Goal: Task Accomplishment & Management: Complete application form

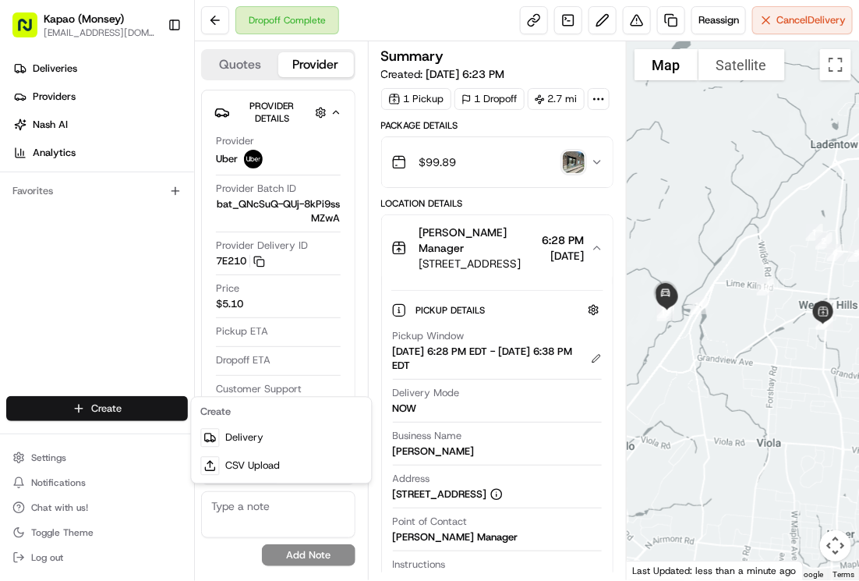
click at [119, 415] on html "Kapao (Monsey) [EMAIL_ADDRESS][DOMAIN_NAME] Toggle Sidebar Deliveries Providers…" at bounding box center [429, 290] width 859 height 581
click at [238, 430] on link "Delivery" at bounding box center [282, 438] width 174 height 28
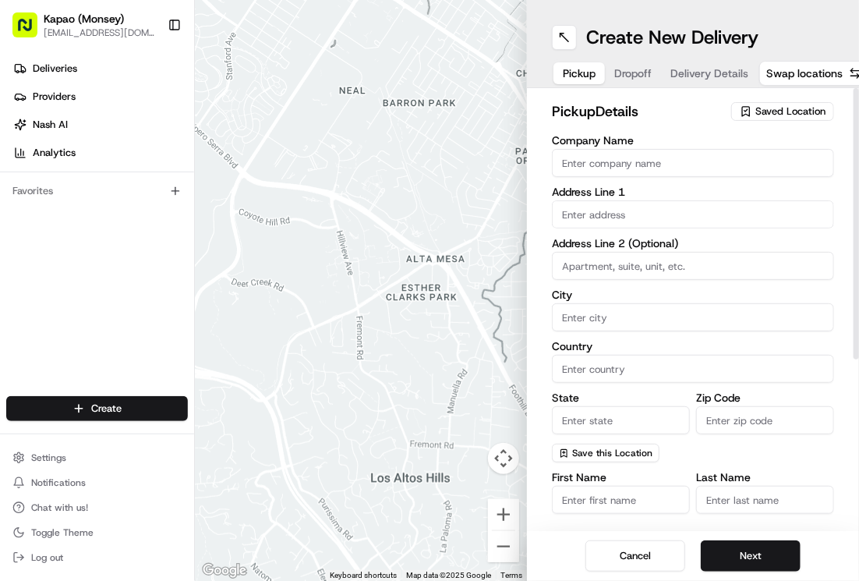
click at [704, 157] on input "Company Name" at bounding box center [693, 163] width 282 height 28
type input "[PERSON_NAME]"
type input "455 NY-306"
type input "Monsey"
type input "[GEOGRAPHIC_DATA]"
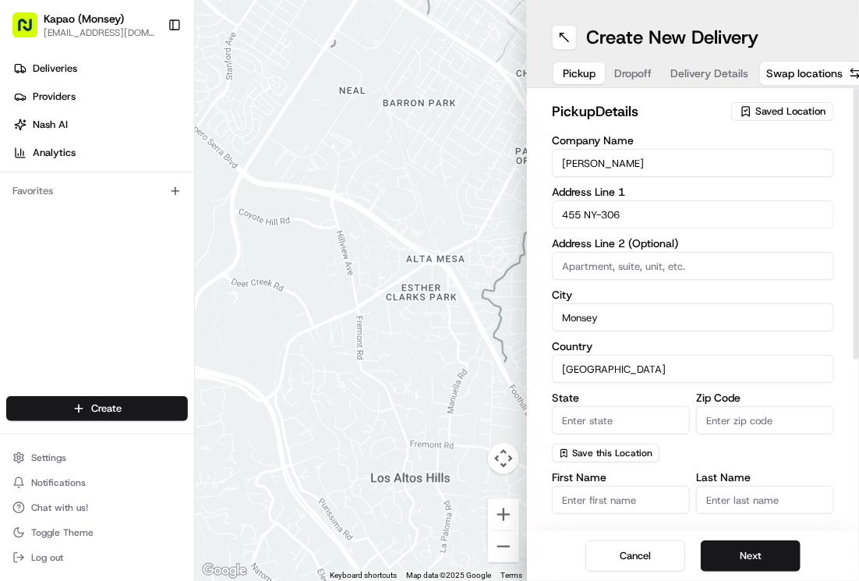
type input "NY"
type input "10952"
type input "[PERSON_NAME]"
type input "[PHONE_NUMBER]"
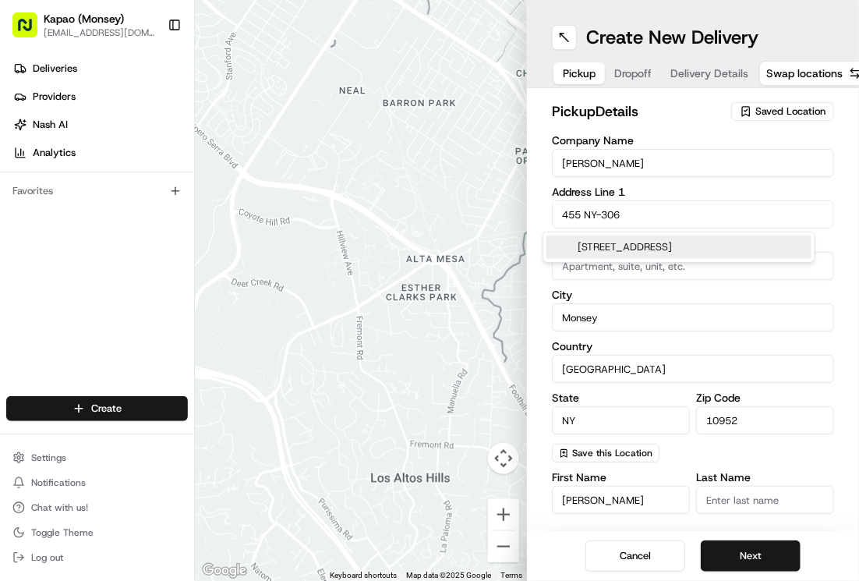
click at [754, 238] on div "[STREET_ADDRESS]" at bounding box center [678, 246] width 265 height 23
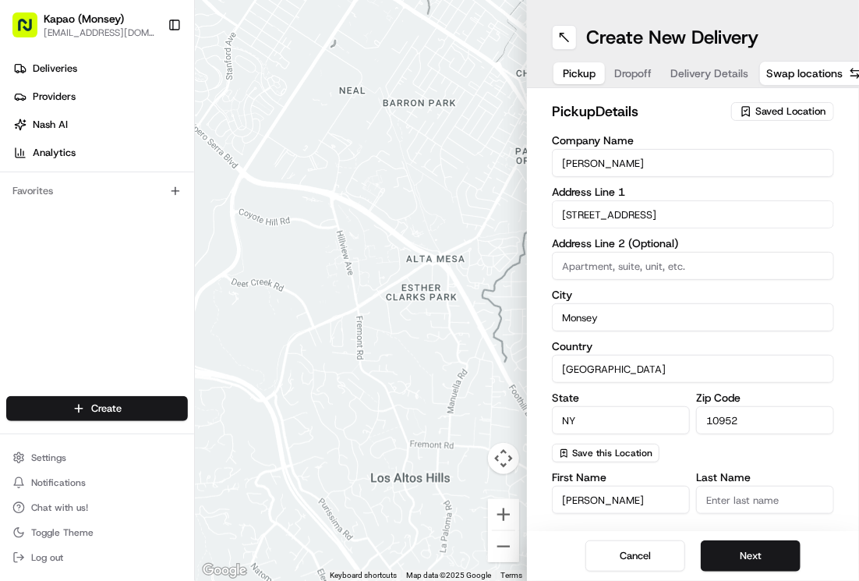
type input "455 [US_STATE] 306"
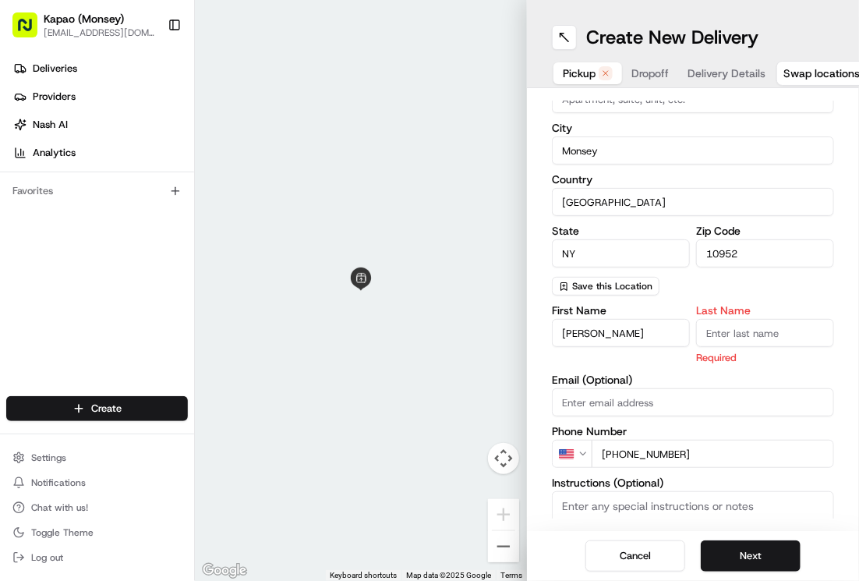
scroll to position [176, 0]
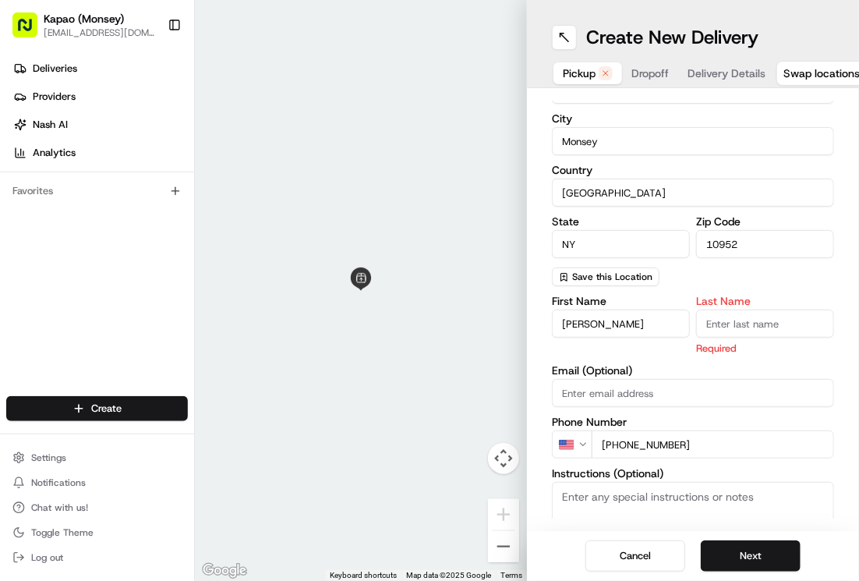
click at [760, 323] on input "Last Name" at bounding box center [765, 323] width 138 height 28
type input "Manager"
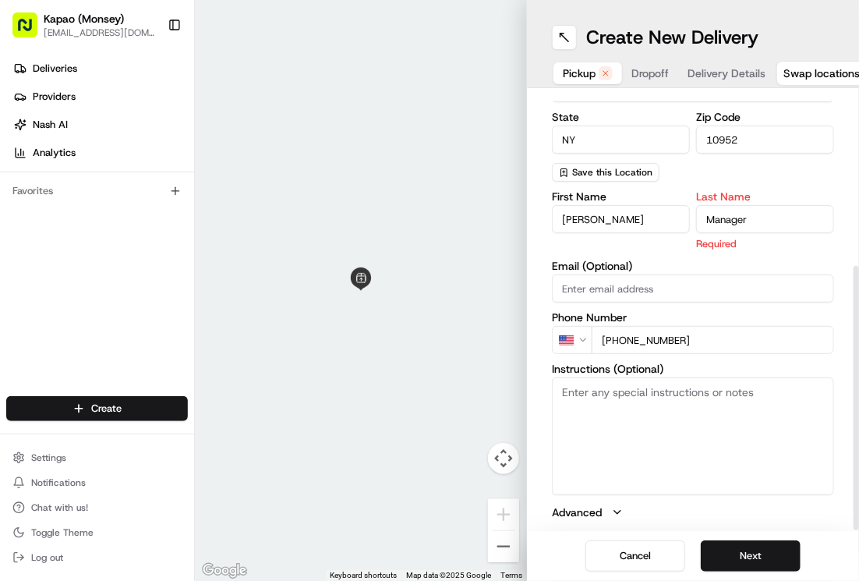
scroll to position [19, 0]
click at [734, 540] on button "Next" at bounding box center [751, 555] width 100 height 31
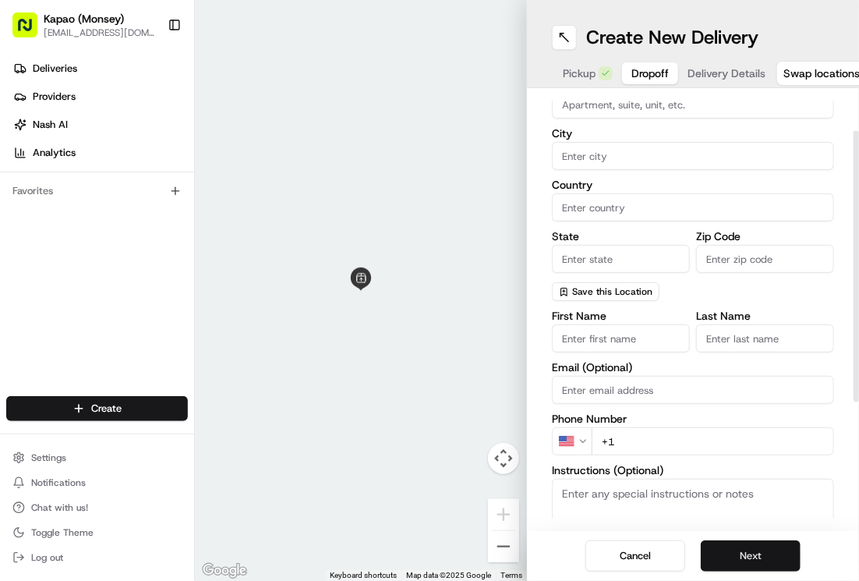
scroll to position [0, 0]
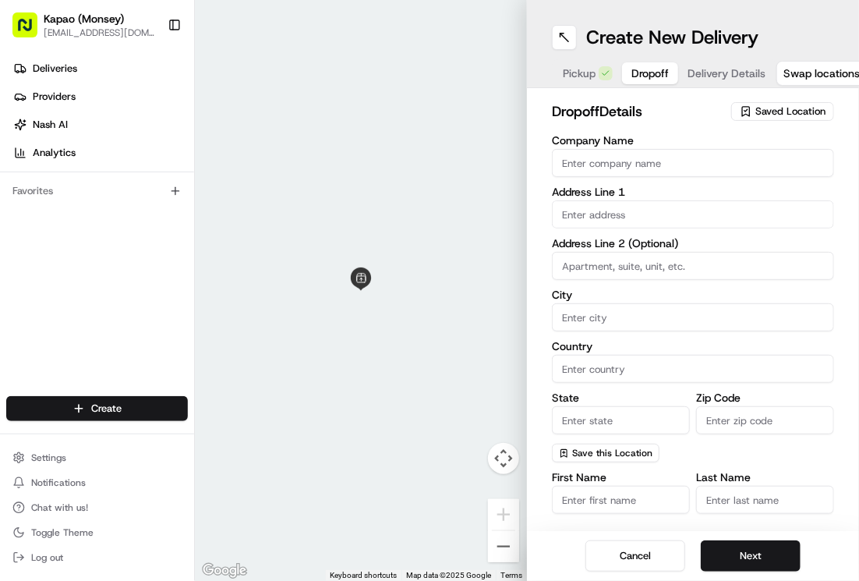
click at [701, 149] on input "Company Name" at bounding box center [693, 163] width 282 height 28
type input "[PERSON_NAME]"
type input "455 NY-306"
type input "Monsey"
type input "[GEOGRAPHIC_DATA]"
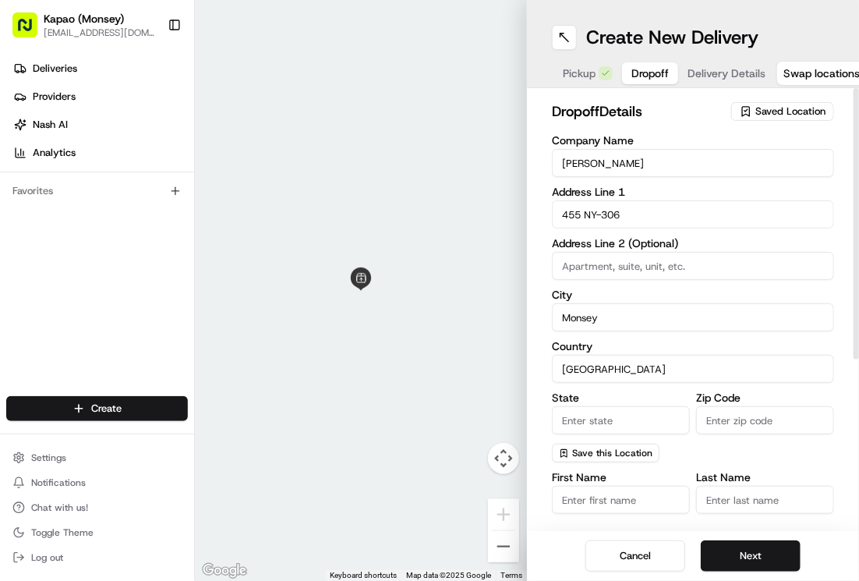
type input "NY"
type input "10952"
type input "[PERSON_NAME]"
type input "[PHONE_NUMBER]"
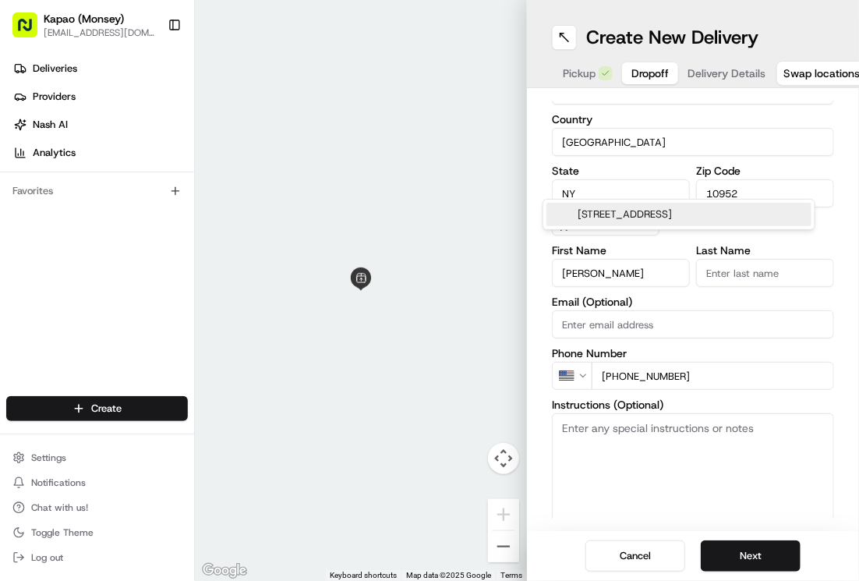
scroll to position [12, 0]
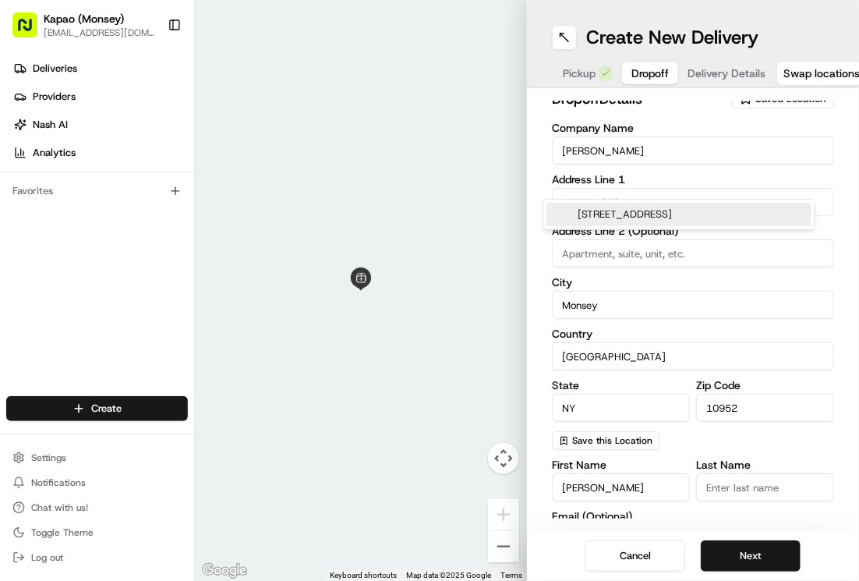
click at [770, 473] on input "Last Name" at bounding box center [765, 487] width 138 height 28
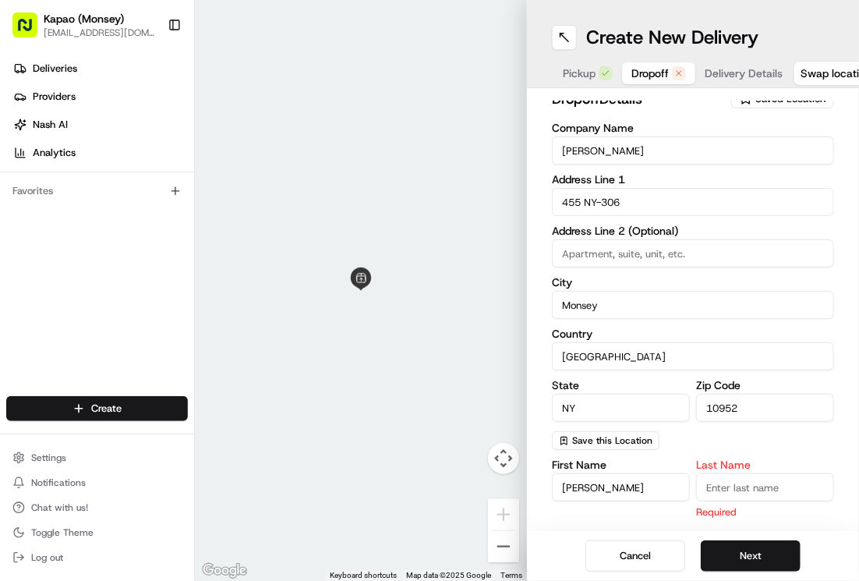
click at [696, 459] on label "Last Name" at bounding box center [765, 464] width 138 height 11
click at [696, 473] on input "Last Name" at bounding box center [765, 487] width 138 height 28
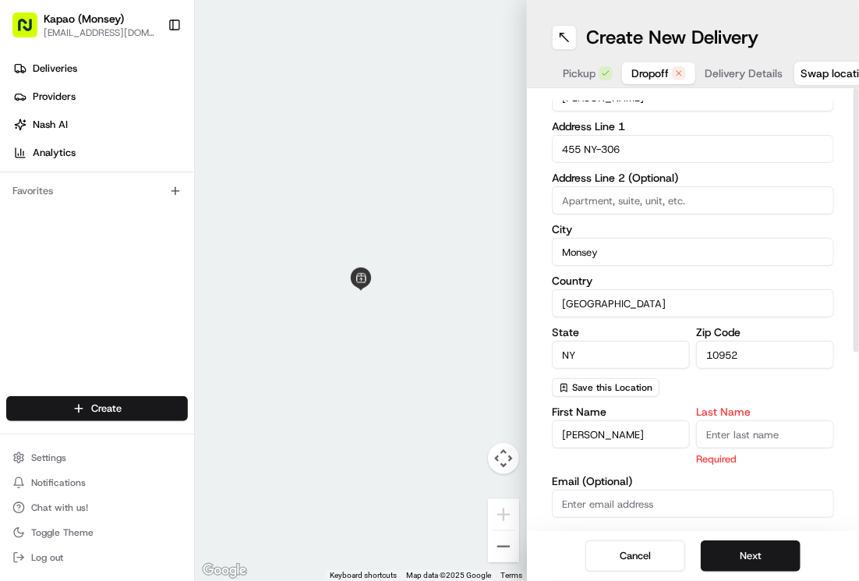
scroll to position [281, 0]
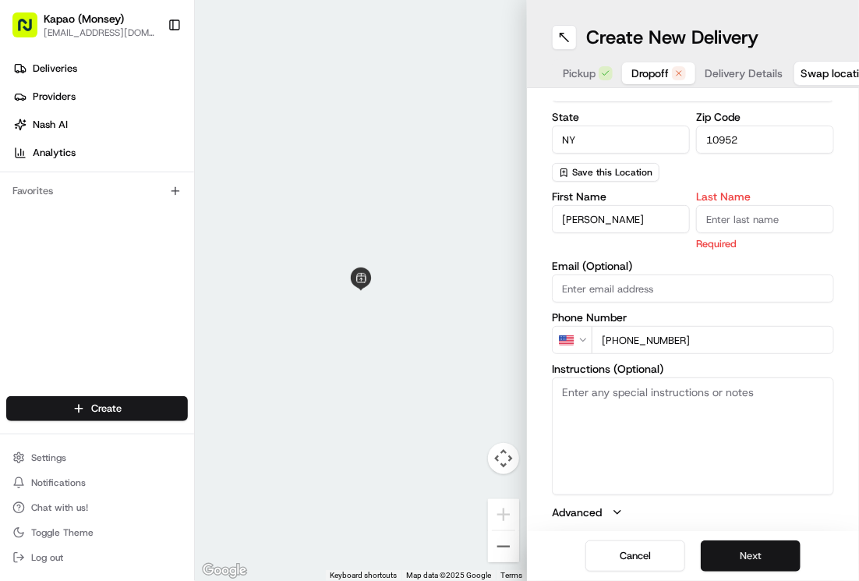
click at [736, 540] on button "Next" at bounding box center [751, 555] width 100 height 31
click at [735, 540] on button "Next" at bounding box center [751, 555] width 100 height 31
click at [776, 205] on input "Last Name" at bounding box center [765, 219] width 138 height 28
click at [667, 260] on label "Email (Optional)" at bounding box center [693, 265] width 282 height 11
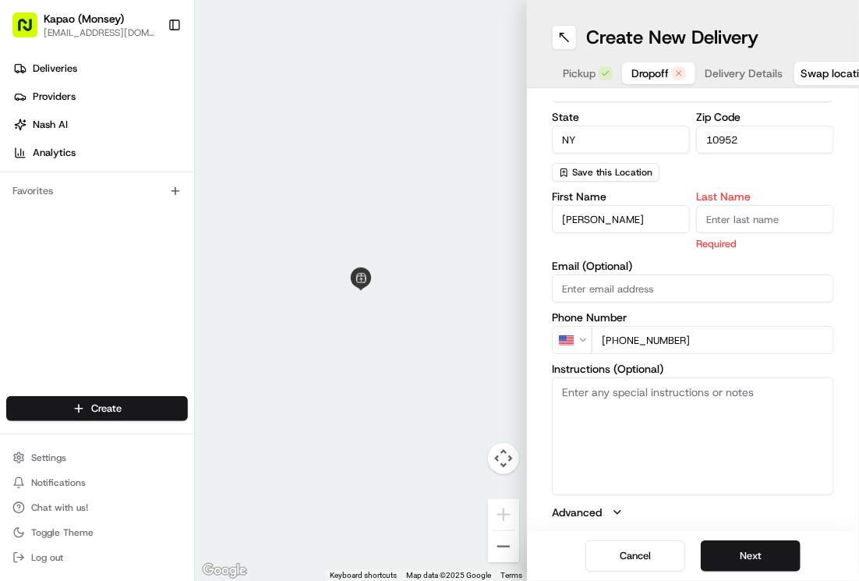
click at [667, 274] on input "Email (Optional)" at bounding box center [693, 288] width 282 height 28
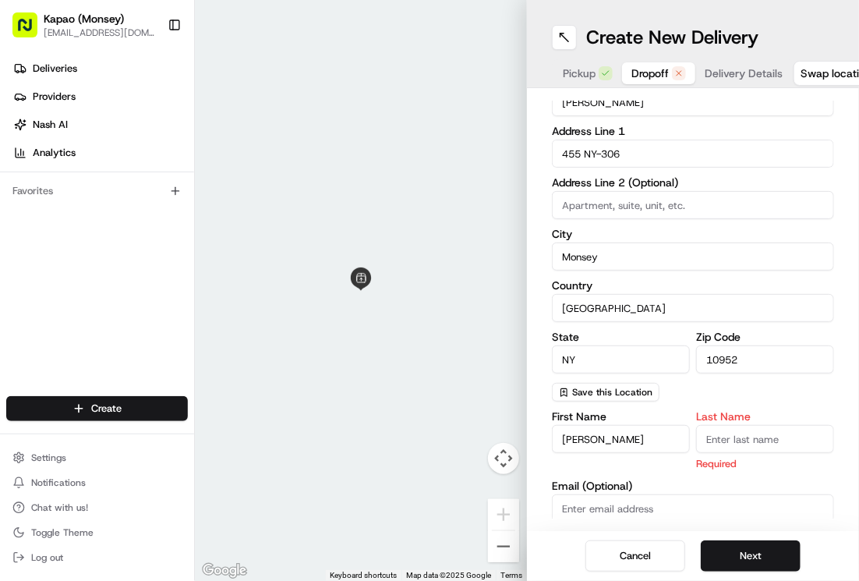
scroll to position [0, 0]
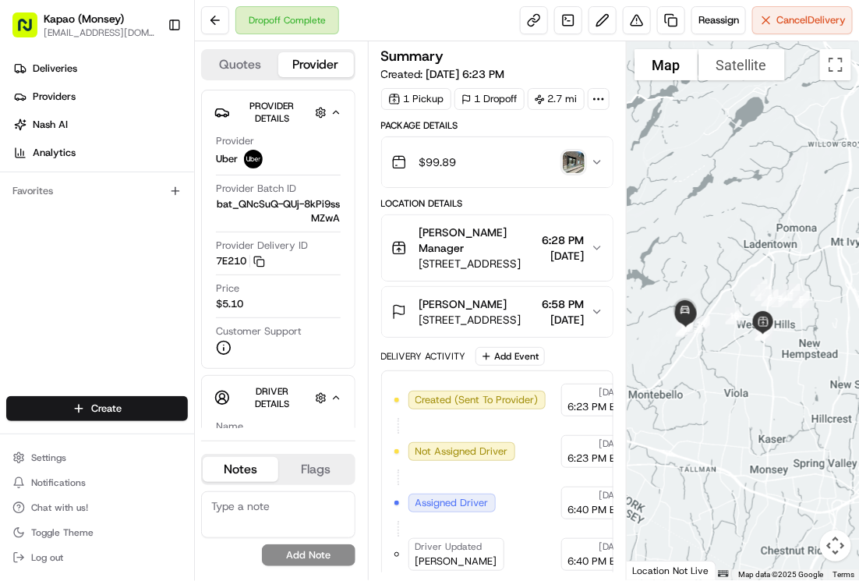
click at [143, 405] on html "Kapao (Monsey) [EMAIL_ADDRESS][DOMAIN_NAME] Toggle Sidebar Deliveries Providers…" at bounding box center [429, 290] width 859 height 581
click at [118, 408] on html "Kapao (Monsey) [EMAIL_ADDRESS][DOMAIN_NAME] Toggle Sidebar Deliveries Providers…" at bounding box center [429, 290] width 859 height 581
click at [129, 410] on html "Kapao (Monsey) [EMAIL_ADDRESS][DOMAIN_NAME] Toggle Sidebar Deliveries Providers…" at bounding box center [429, 290] width 859 height 581
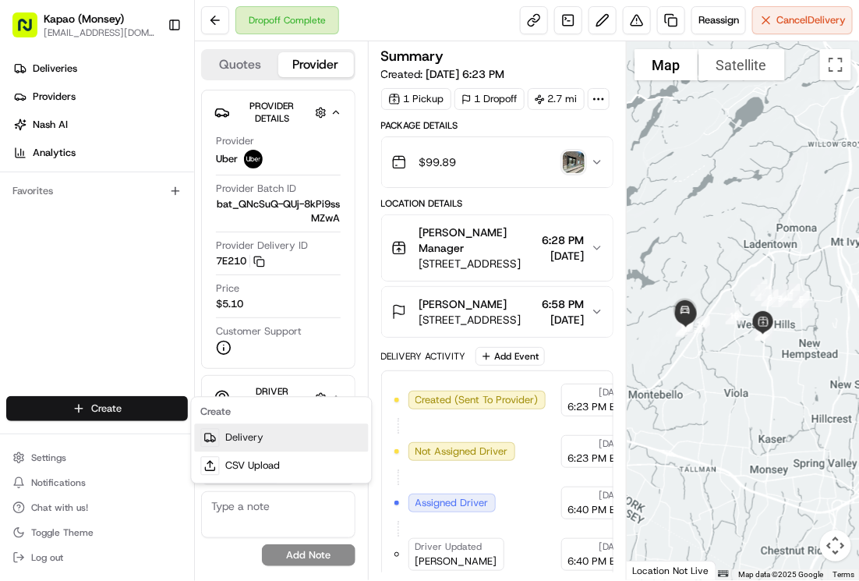
click at [298, 440] on link "Delivery" at bounding box center [282, 438] width 174 height 28
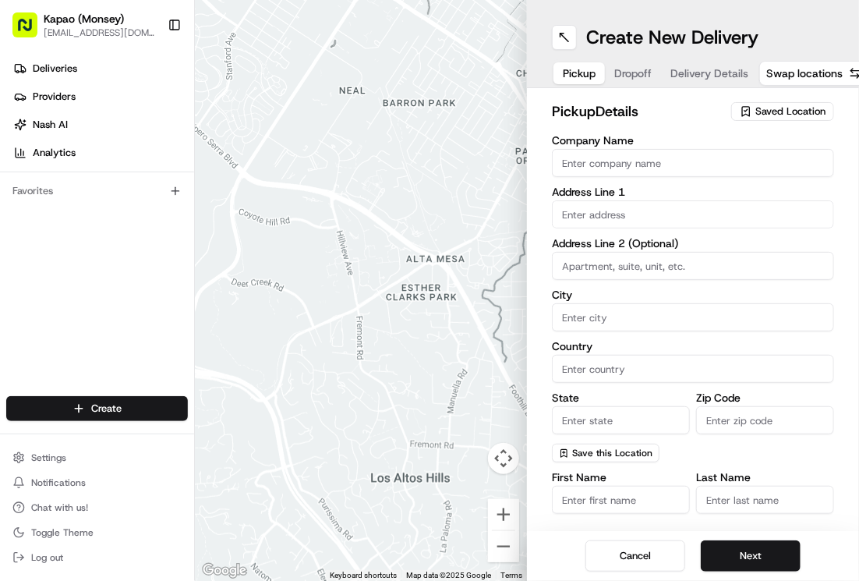
click at [697, 164] on input "Company Name" at bounding box center [693, 163] width 282 height 28
type input "[PERSON_NAME]"
type input "455 NY-306"
type input "Monsey"
type input "[GEOGRAPHIC_DATA]"
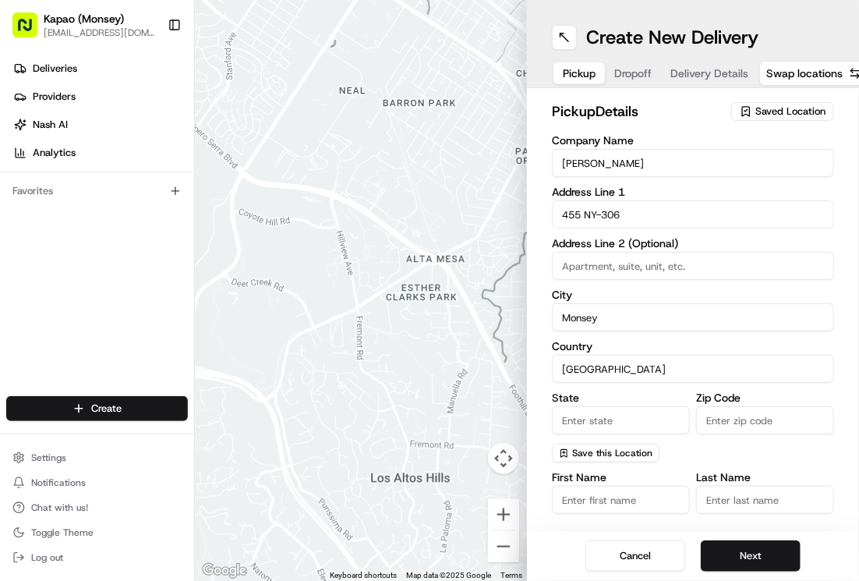
type input "NY"
type input "10952"
type input "[PERSON_NAME]"
type input "[PHONE_NUMBER]"
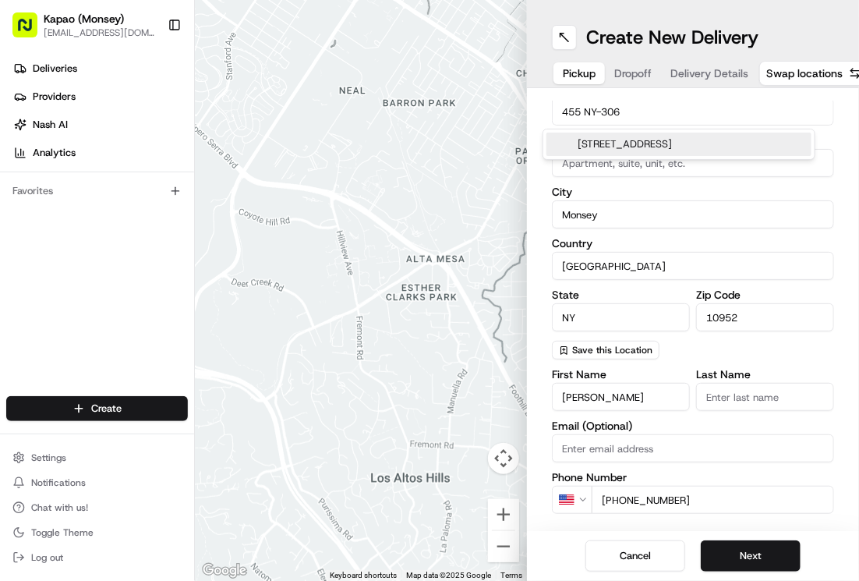
click at [779, 150] on div "[STREET_ADDRESS]" at bounding box center [678, 143] width 265 height 23
type input "455 [US_STATE] 306"
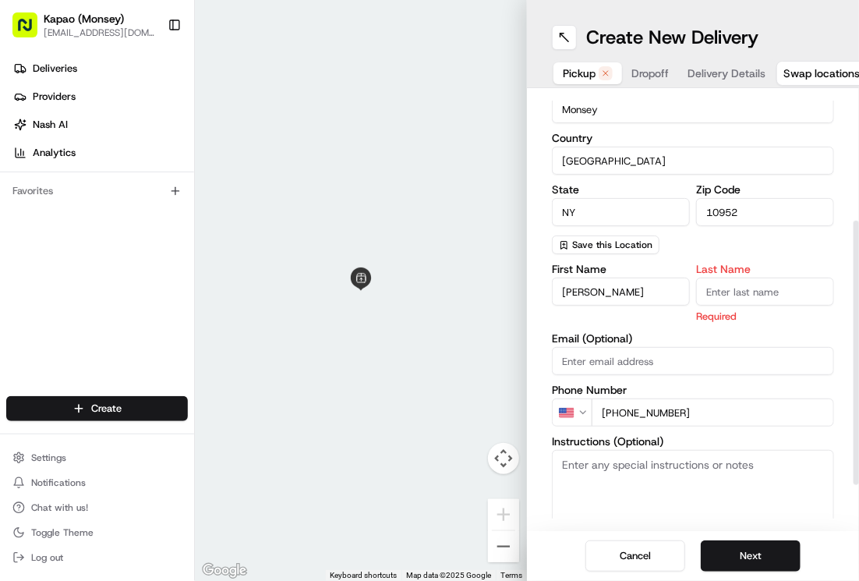
scroll to position [209, 0]
click at [782, 286] on input "Last Name" at bounding box center [765, 291] width 138 height 28
type input "Manager"
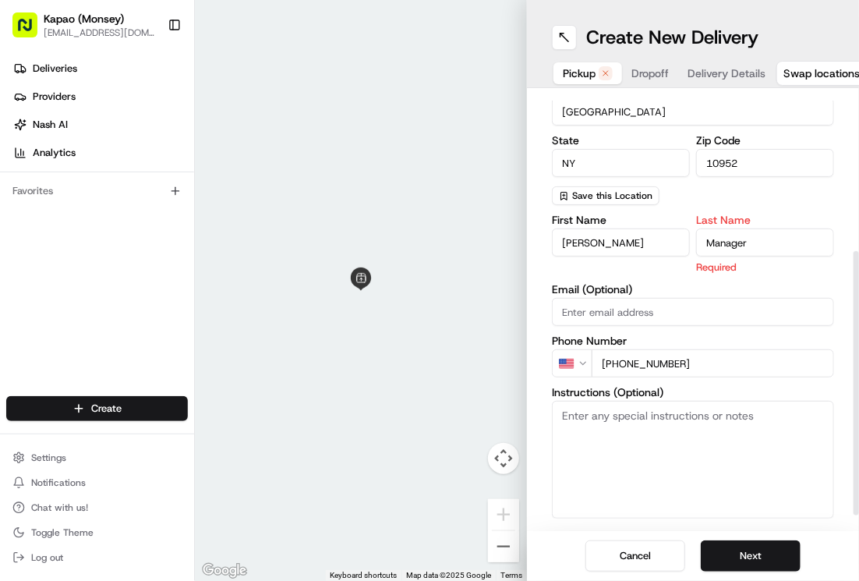
scroll to position [281, 0]
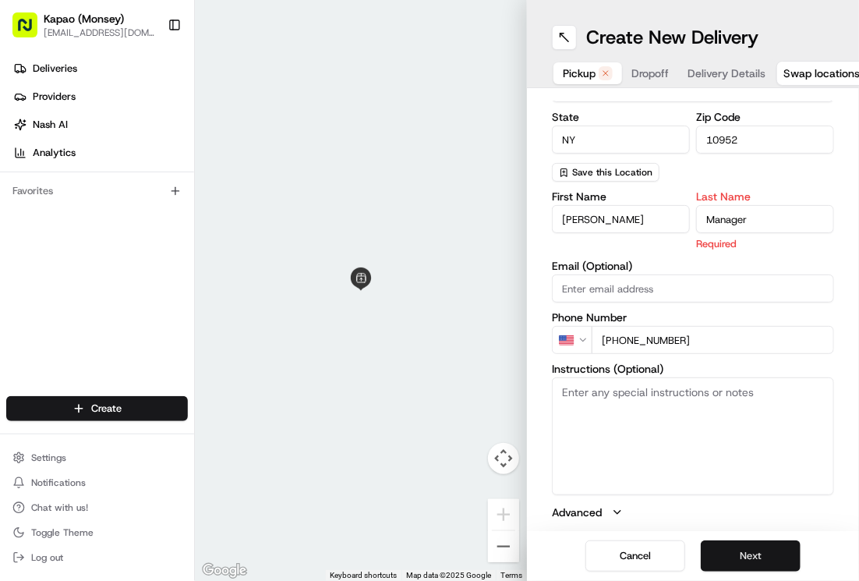
click at [742, 555] on button "Next" at bounding box center [751, 555] width 100 height 31
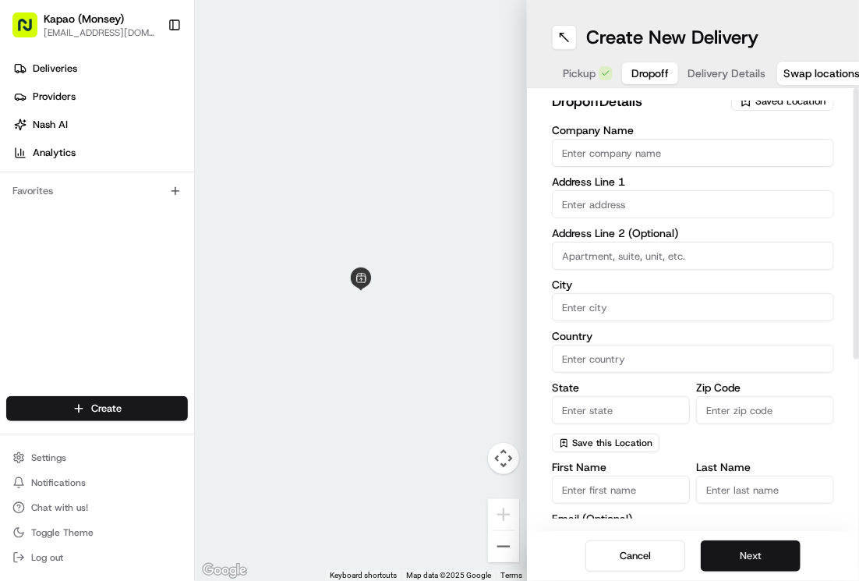
scroll to position [0, 0]
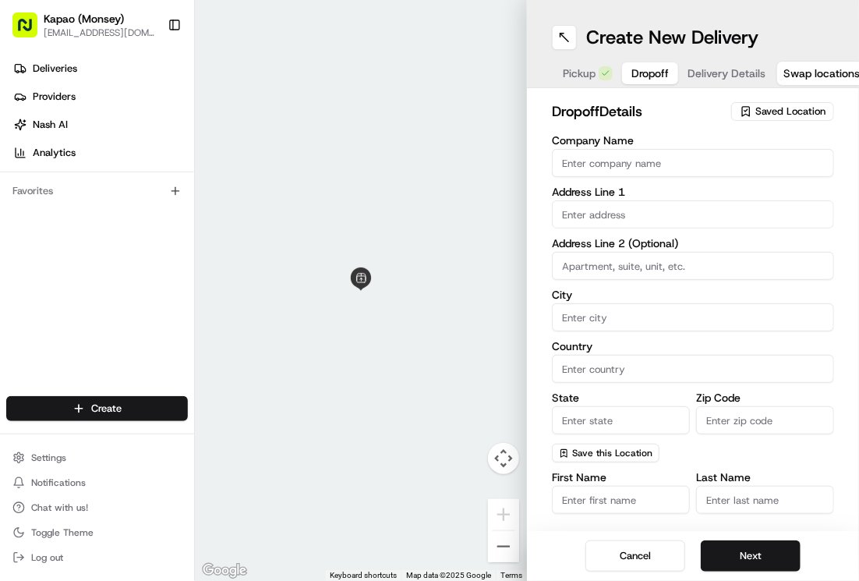
click at [736, 162] on input "Company Name" at bounding box center [693, 163] width 282 height 28
click at [596, 214] on div "Company Name Address Line 1 Address Line 2 (Optional) City Country State Zip Co…" at bounding box center [693, 298] width 282 height 327
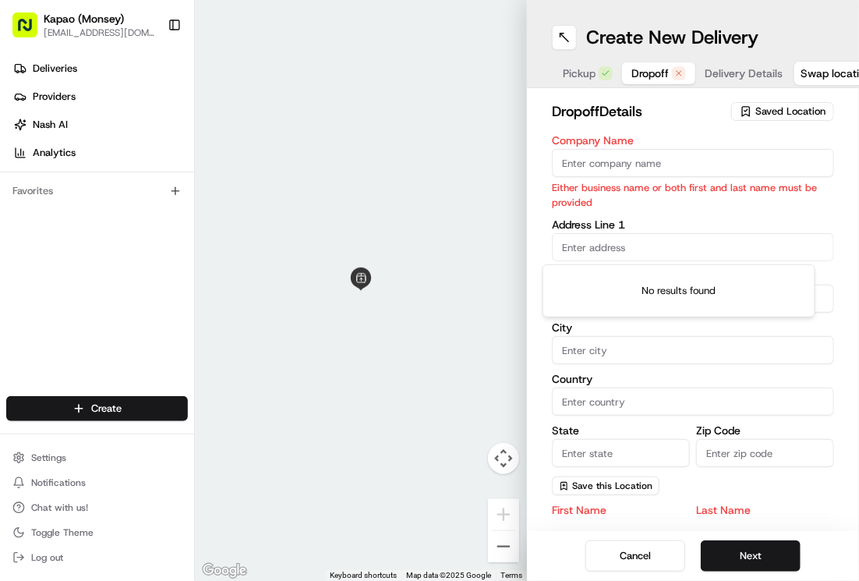
click at [722, 164] on input "Company Name" at bounding box center [693, 163] width 282 height 28
type input "[PERSON_NAME]"
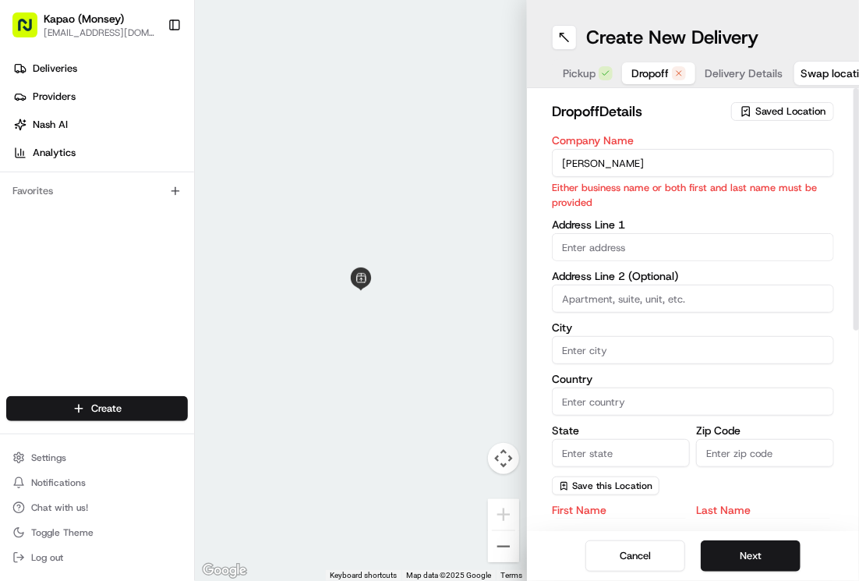
type input "455 NY-306"
type input "Monsey"
type input "[GEOGRAPHIC_DATA]"
type input "NY"
type input "10952"
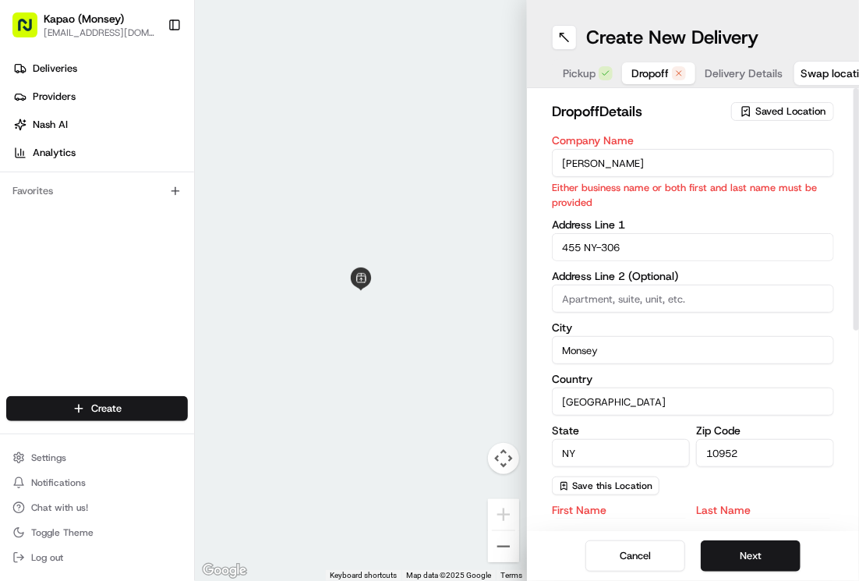
type input "[PERSON_NAME]"
type input "[PHONE_NUMBER]"
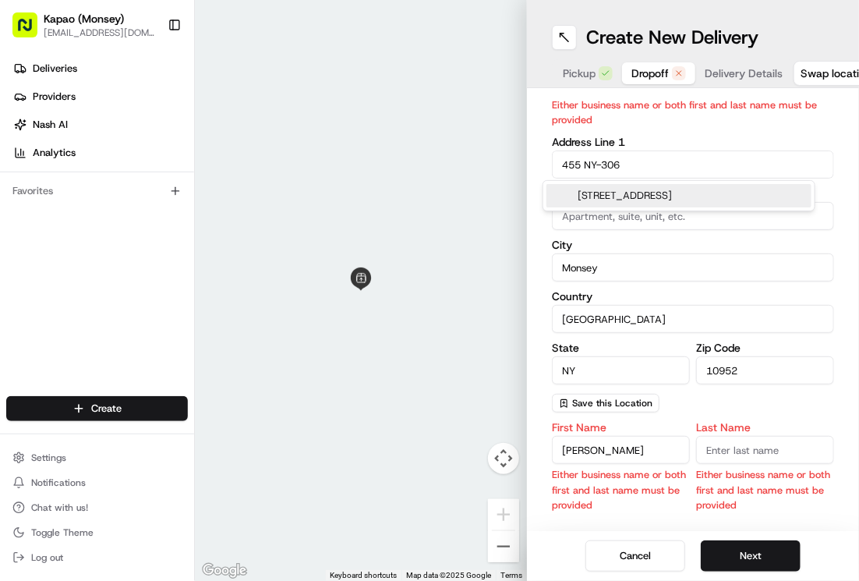
scroll to position [84, 0]
click at [726, 164] on div "Company Name [PERSON_NAME] Either business name or both first and last name mus…" at bounding box center [693, 231] width 282 height 360
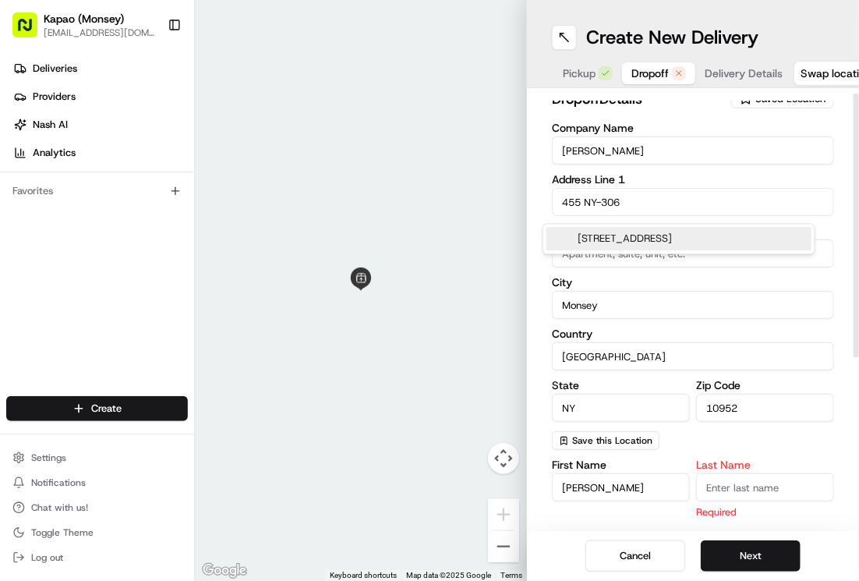
scroll to position [0, 0]
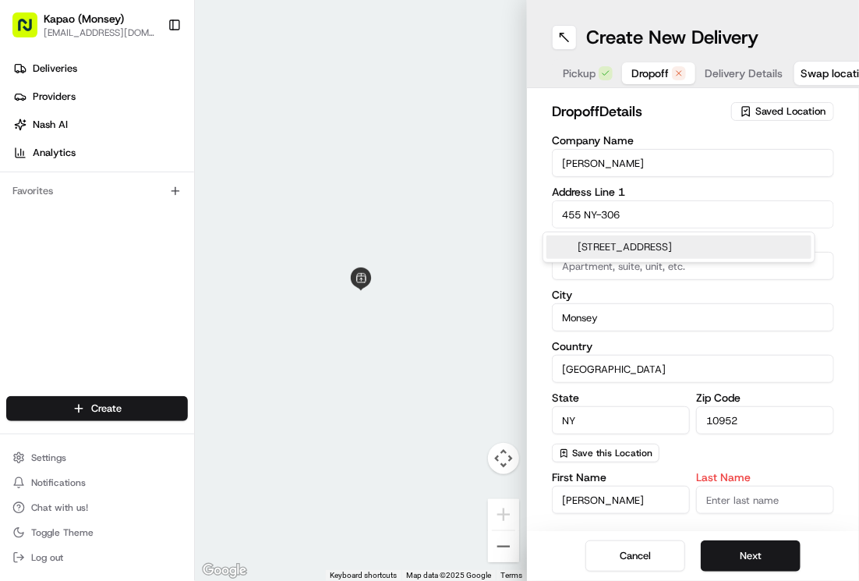
click at [741, 71] on span "Delivery Details" at bounding box center [743, 73] width 78 height 16
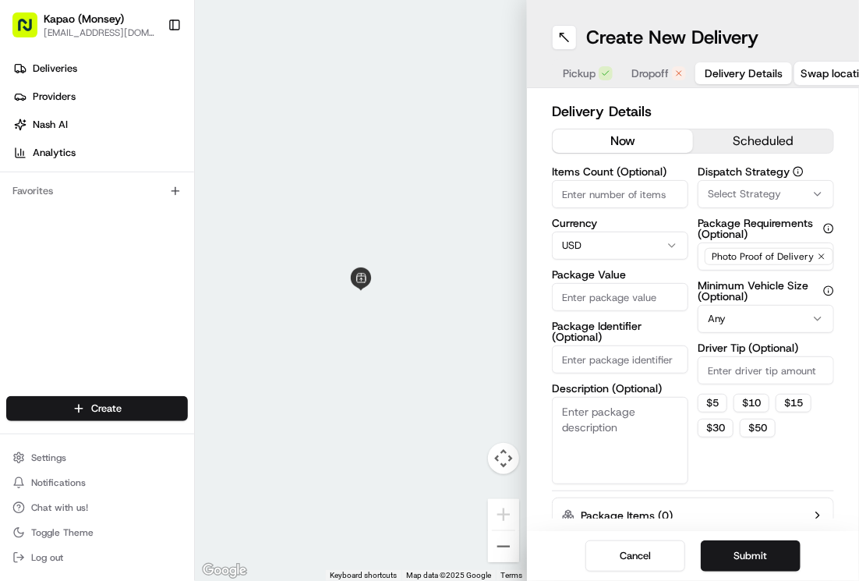
click at [648, 75] on span "Dropoff" at bounding box center [649, 73] width 37 height 16
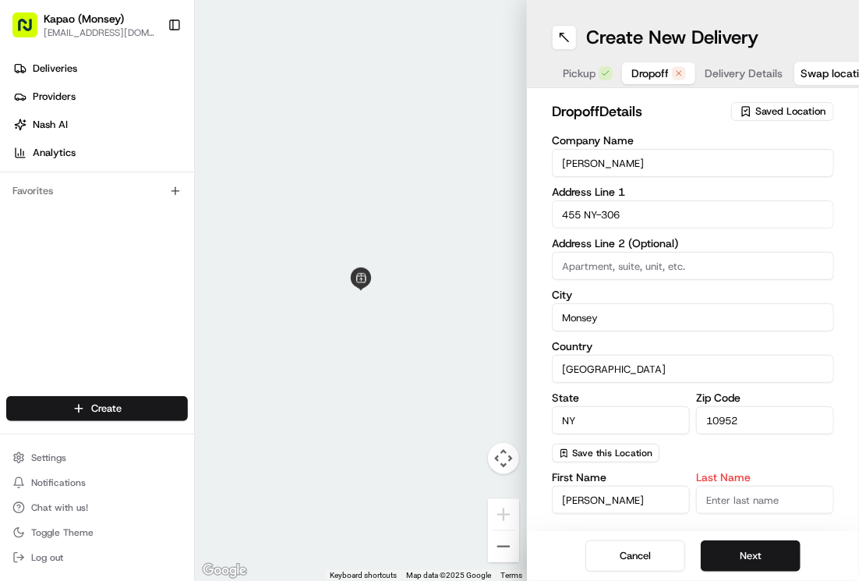
click at [737, 166] on input "[PERSON_NAME]" at bounding box center [693, 163] width 282 height 28
type input "M"
click at [701, 207] on input "455 NY-306" at bounding box center [693, 214] width 282 height 28
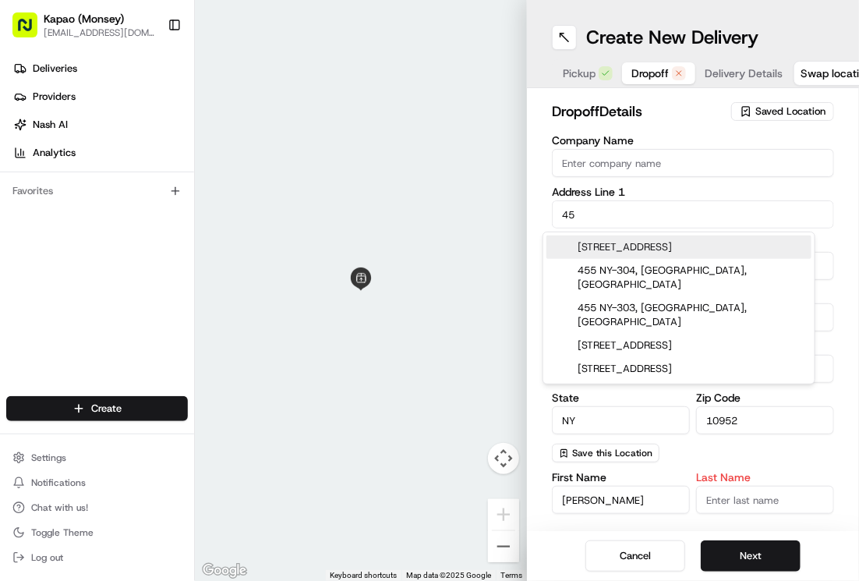
type input "4"
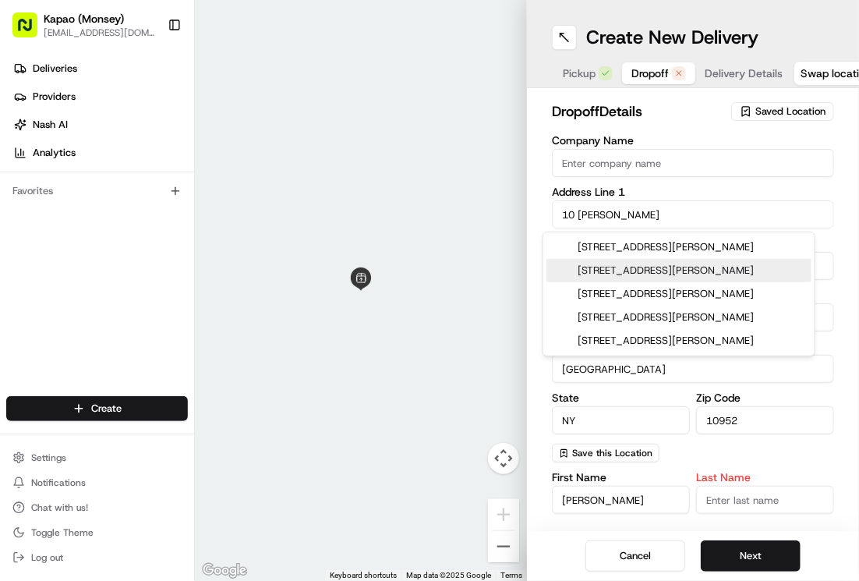
click at [763, 278] on div "[STREET_ADDRESS][PERSON_NAME]" at bounding box center [678, 270] width 265 height 23
type input "[STREET_ADDRESS][PERSON_NAME]"
type input "[GEOGRAPHIC_DATA]"
type input "10940"
type input "[STREET_ADDRESS][PERSON_NAME]"
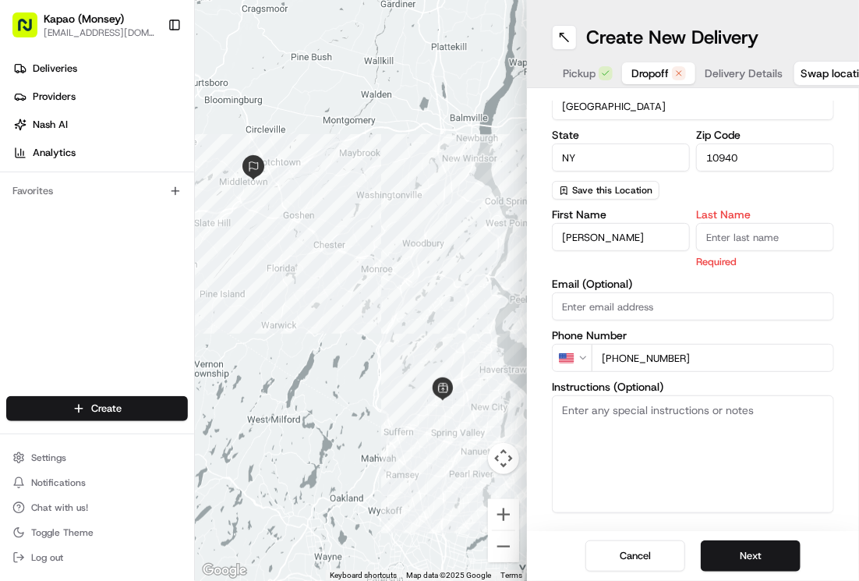
scroll to position [281, 0]
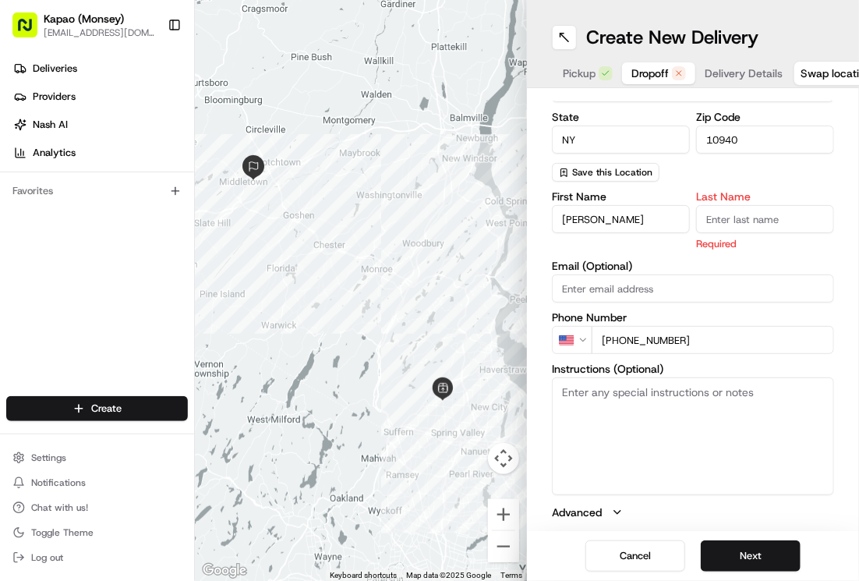
click at [641, 225] on input "[PERSON_NAME]" at bounding box center [621, 219] width 138 height 28
type input "M"
type input "Mali"
click at [769, 220] on input "Last Name" at bounding box center [765, 219] width 138 height 28
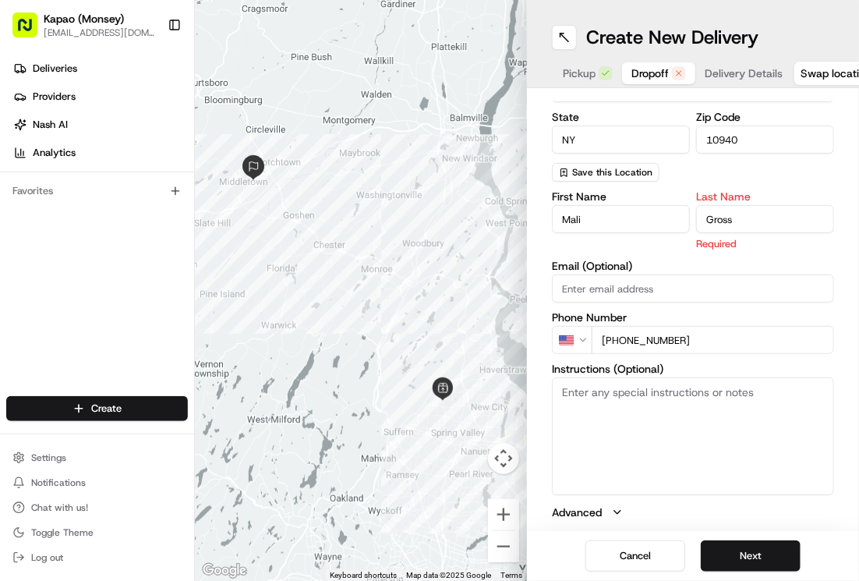
type input "Gross"
click at [743, 326] on input "[PHONE_NUMBER]" at bounding box center [712, 340] width 242 height 28
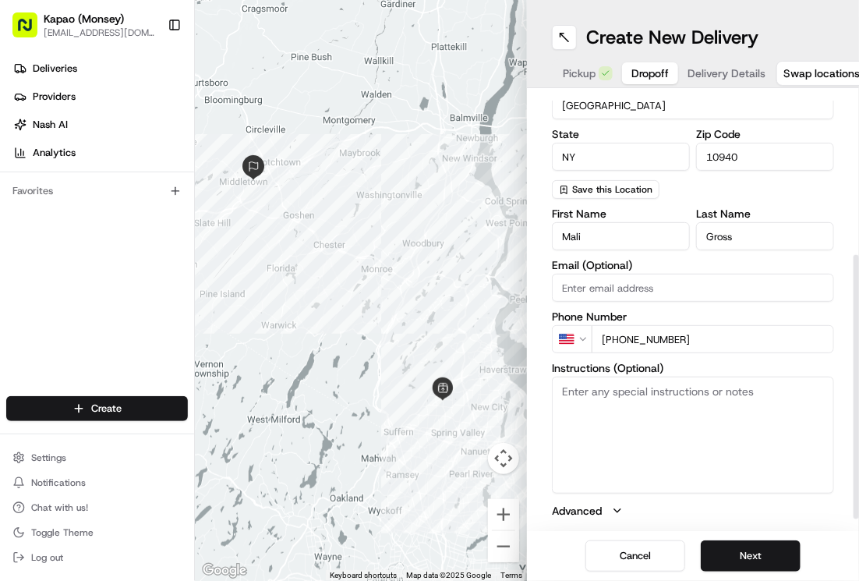
scroll to position [263, 0]
click at [726, 540] on button "Next" at bounding box center [751, 555] width 100 height 31
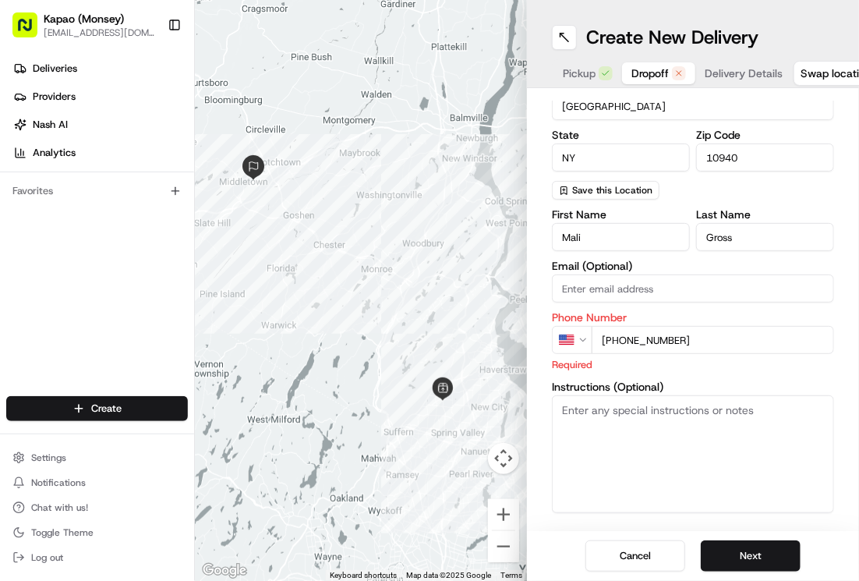
click at [733, 326] on input "[PHONE_NUMBER]" at bounding box center [712, 340] width 242 height 28
click at [746, 540] on button "Next" at bounding box center [751, 555] width 100 height 31
click at [734, 326] on input "[PHONE_NUMBER]" at bounding box center [712, 340] width 242 height 28
type input "[PHONE_NUMBER]"
click at [735, 540] on button "Next" at bounding box center [751, 555] width 100 height 31
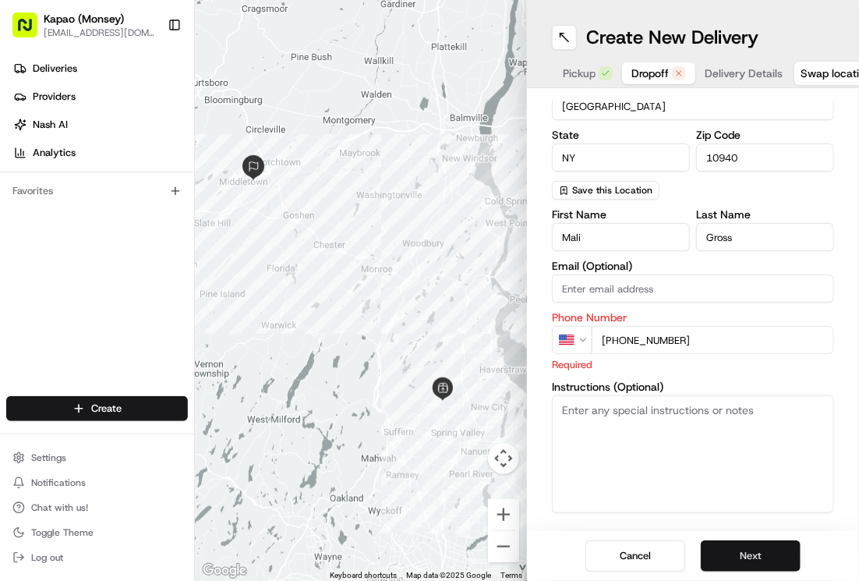
scroll to position [84, 0]
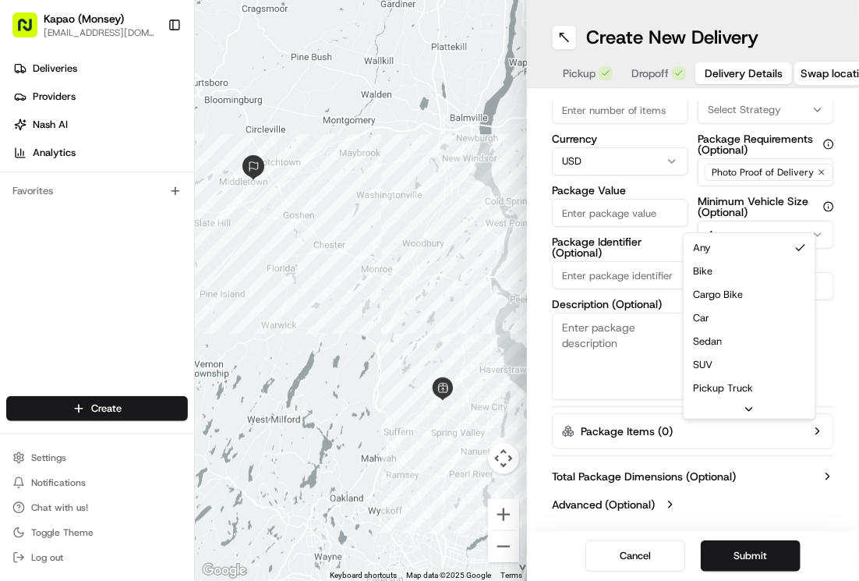
click at [643, 199] on input "Package Value" at bounding box center [620, 213] width 136 height 28
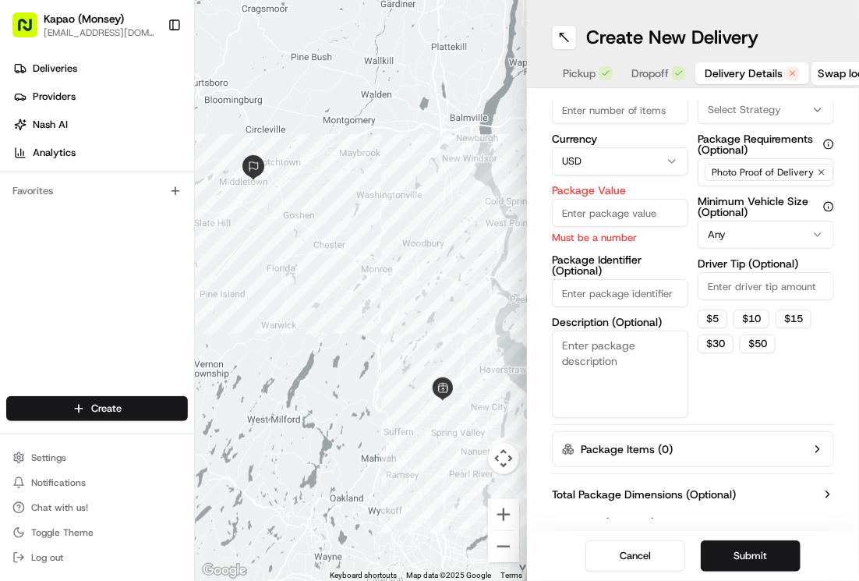
click at [622, 199] on input "Package Value" at bounding box center [620, 213] width 136 height 28
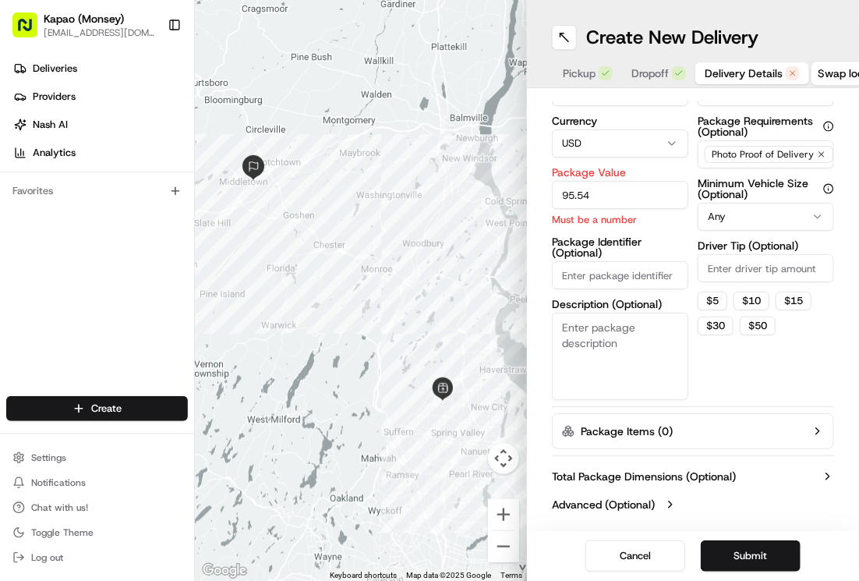
type input "95.54"
click at [735, 540] on button "Submit" at bounding box center [751, 555] width 100 height 31
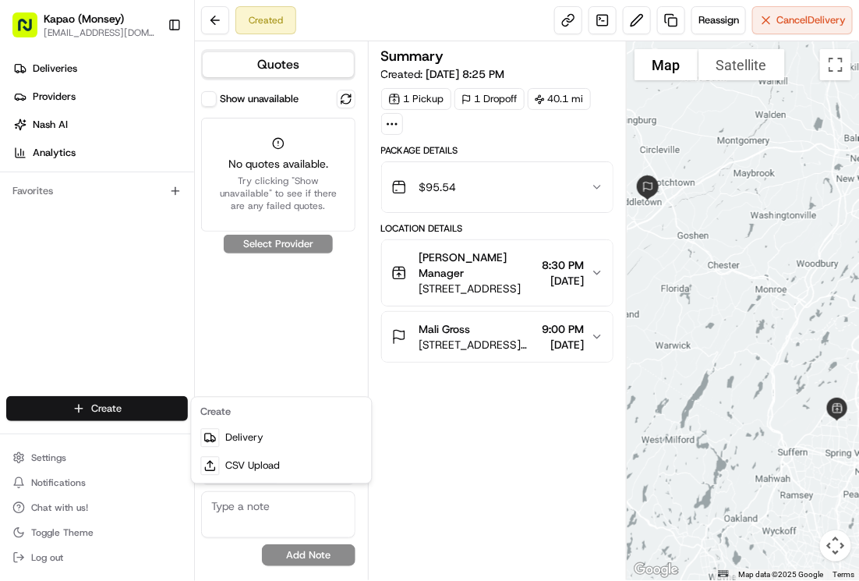
click at [155, 410] on html "Kapao (Monsey) [EMAIL_ADDRESS][DOMAIN_NAME] Toggle Sidebar Deliveries Providers…" at bounding box center [429, 290] width 859 height 581
click at [286, 445] on link "Delivery" at bounding box center [282, 438] width 174 height 28
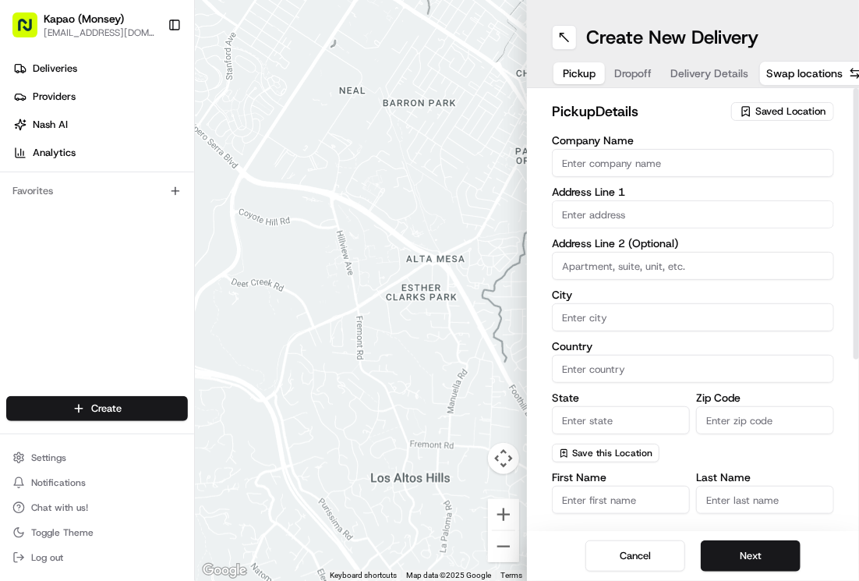
click at [719, 164] on input "Company Name" at bounding box center [693, 163] width 282 height 28
type input "[PERSON_NAME]"
type input "455 NY-306"
type input "Monsey"
type input "[GEOGRAPHIC_DATA]"
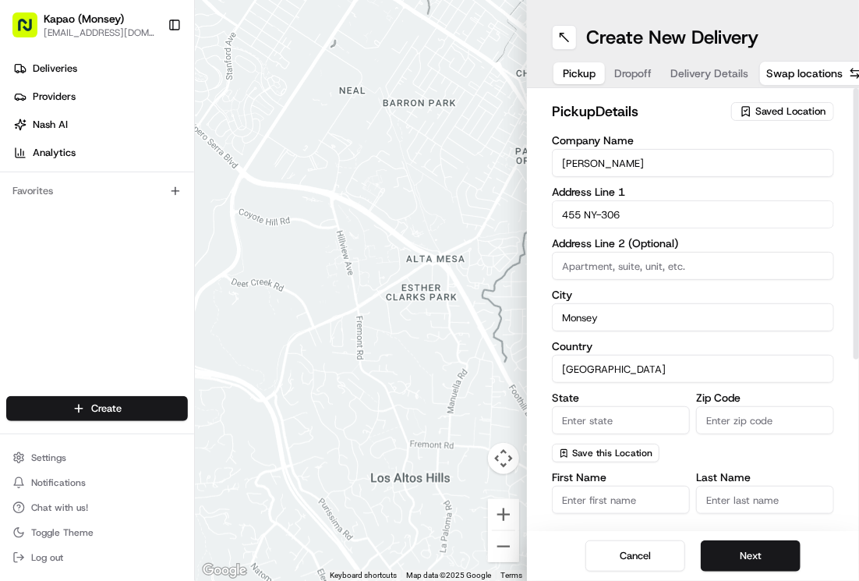
type input "NY"
type input "10952"
type input "[PERSON_NAME]"
type input "[PHONE_NUMBER]"
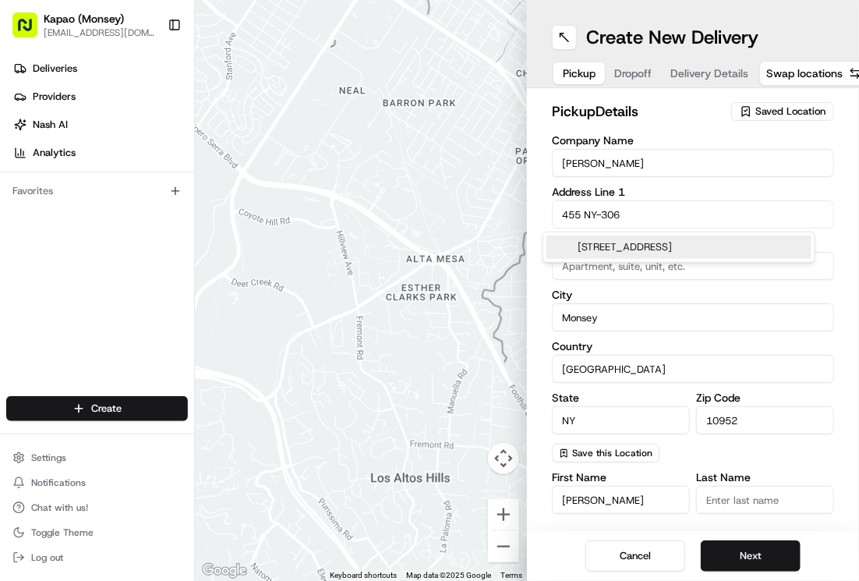
click at [741, 263] on div "[STREET_ADDRESS]" at bounding box center [678, 246] width 273 height 31
click at [763, 503] on input "Last Name" at bounding box center [765, 499] width 138 height 28
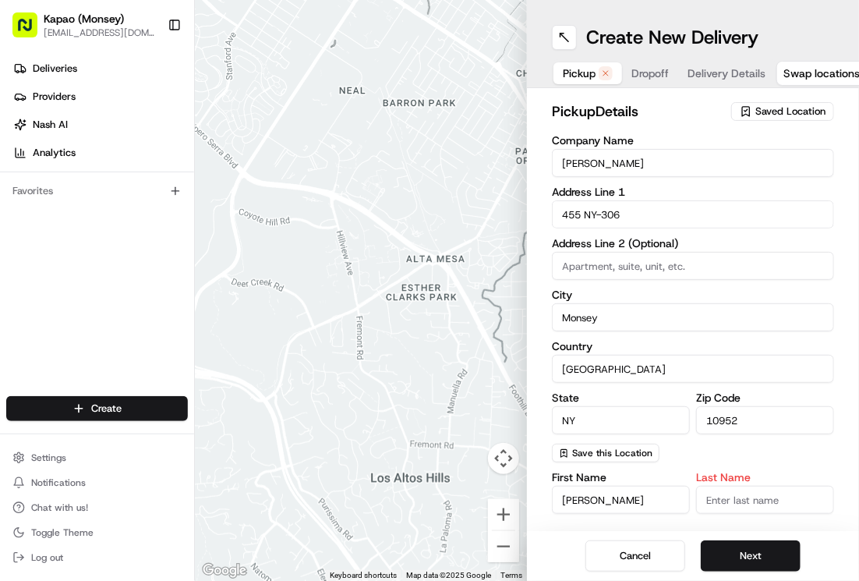
type input "Manager"
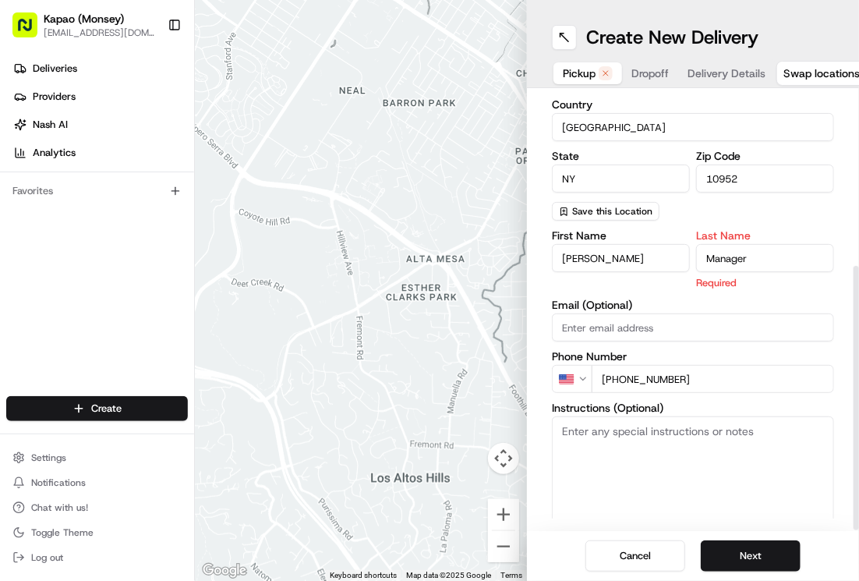
scroll to position [281, 0]
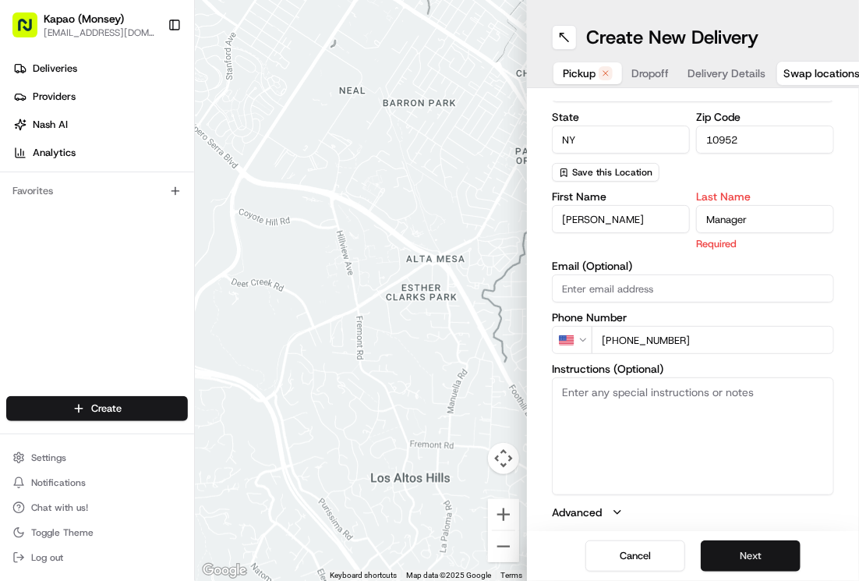
click at [744, 555] on button "Next" at bounding box center [751, 555] width 100 height 31
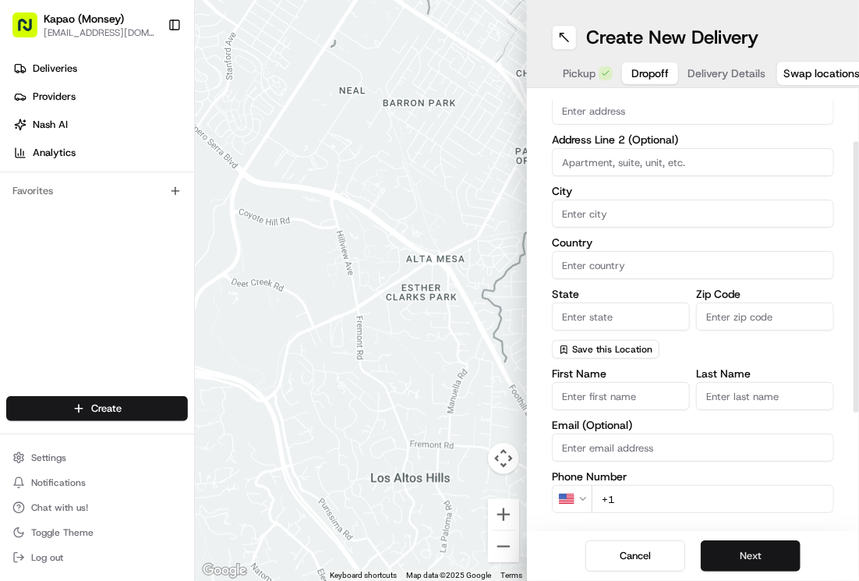
scroll to position [0, 0]
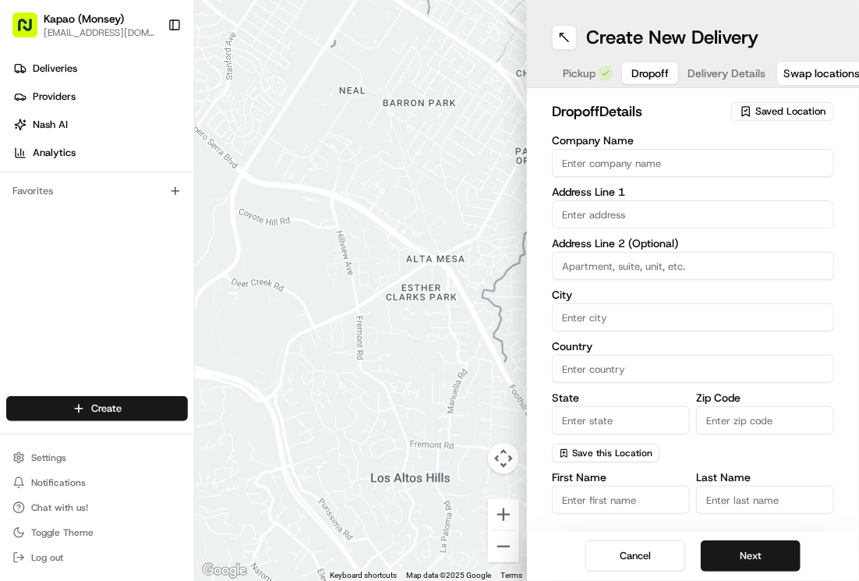
click at [704, 162] on input "Company Name" at bounding box center [693, 163] width 282 height 28
click at [662, 167] on input "10 [PERSON_NAME]" at bounding box center [693, 163] width 282 height 28
type input "10 [PERSON_NAME] S"
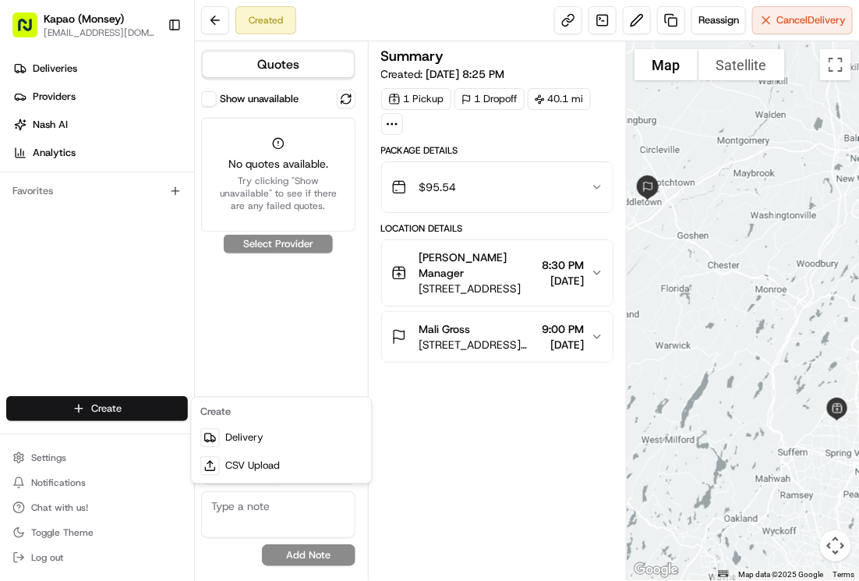
click at [75, 408] on html "Kapao (Monsey) [EMAIL_ADDRESS][DOMAIN_NAME] Toggle Sidebar Deliveries Providers…" at bounding box center [429, 290] width 859 height 581
click at [225, 442] on link "Delivery" at bounding box center [282, 438] width 174 height 28
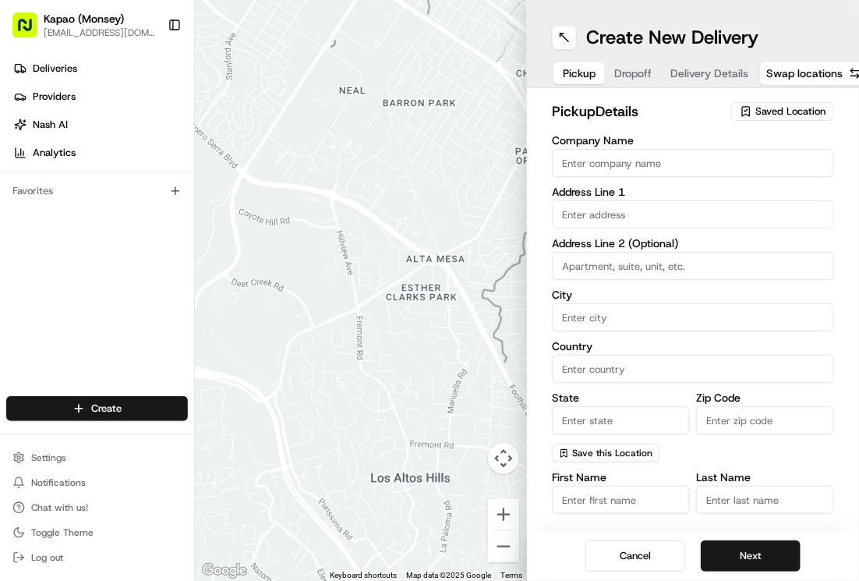
click at [575, 166] on input "Company Name" at bounding box center [693, 163] width 282 height 28
type input "[PERSON_NAME]"
type input "455 NY-306"
type input "Monsey"
type input "[GEOGRAPHIC_DATA]"
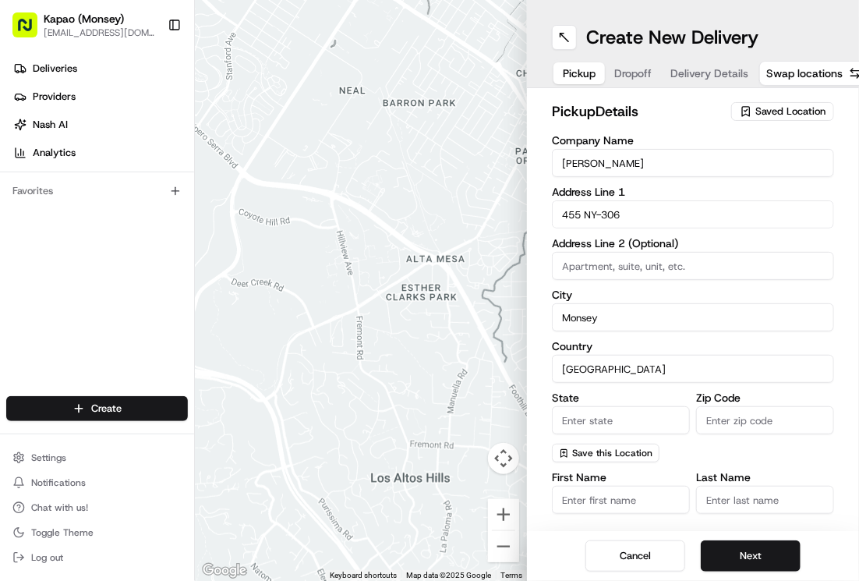
type input "NY"
type input "10952"
type input "[PERSON_NAME]"
type input "[PHONE_NUMBER]"
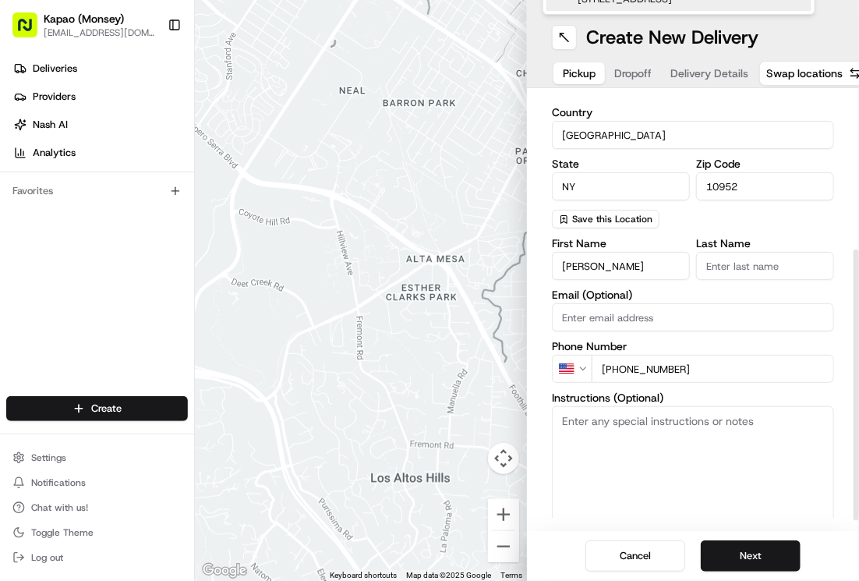
scroll to position [263, 0]
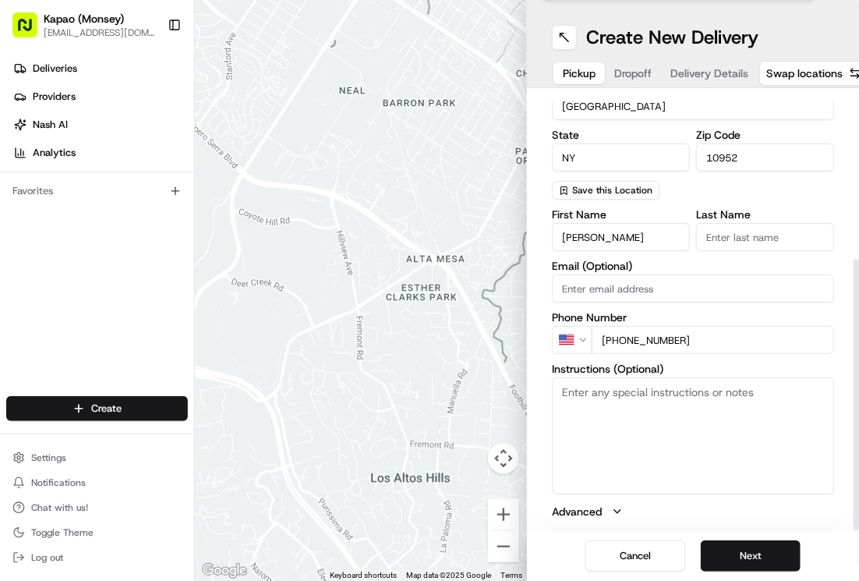
click at [774, 241] on input "Last Name" at bounding box center [765, 237] width 138 height 28
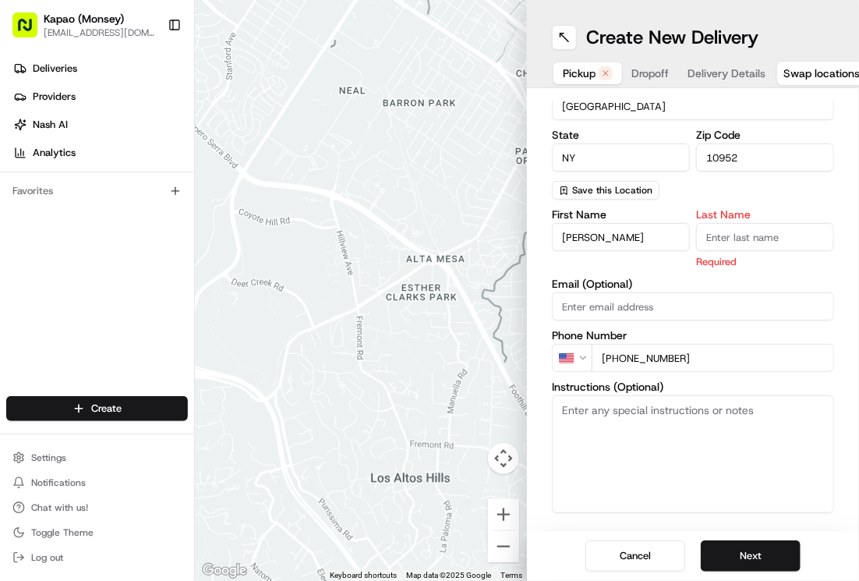
type input "Manager"
click at [740, 555] on button "Next" at bounding box center [751, 555] width 100 height 31
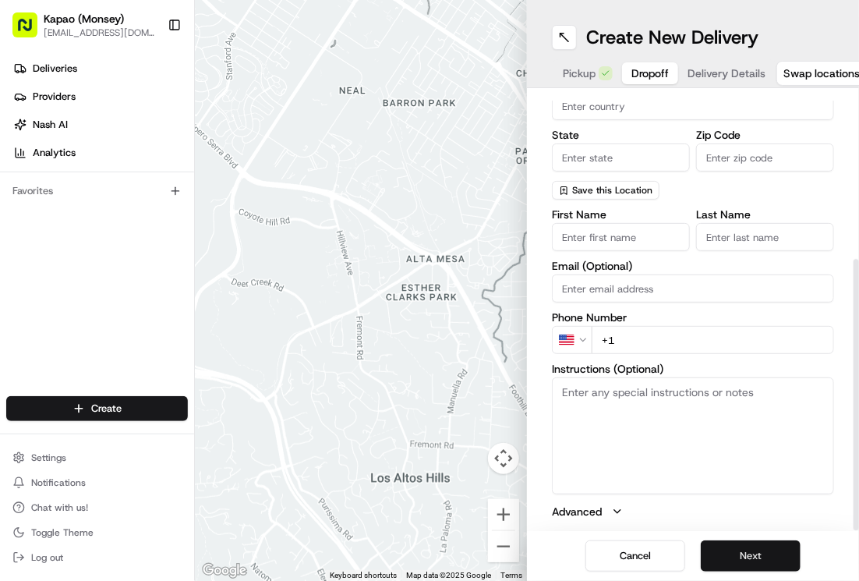
scroll to position [19, 0]
click at [726, 540] on button "Next" at bounding box center [751, 555] width 100 height 31
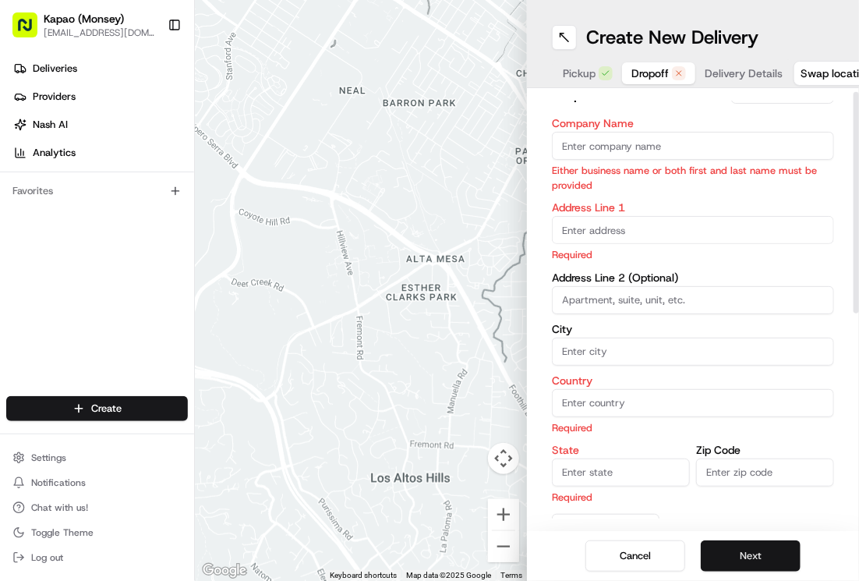
scroll to position [0, 0]
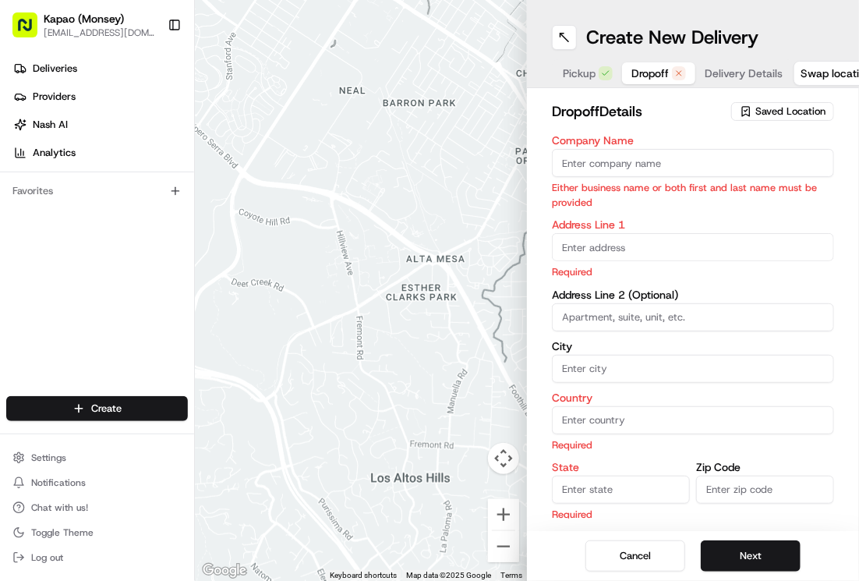
click at [726, 149] on input "Company Name" at bounding box center [693, 163] width 282 height 28
click at [603, 233] on input "text" at bounding box center [693, 247] width 282 height 28
click at [707, 149] on input "Company Name" at bounding box center [693, 163] width 282 height 28
click at [598, 233] on input "text" at bounding box center [693, 247] width 282 height 28
click at [707, 149] on input "Company Name" at bounding box center [693, 163] width 282 height 28
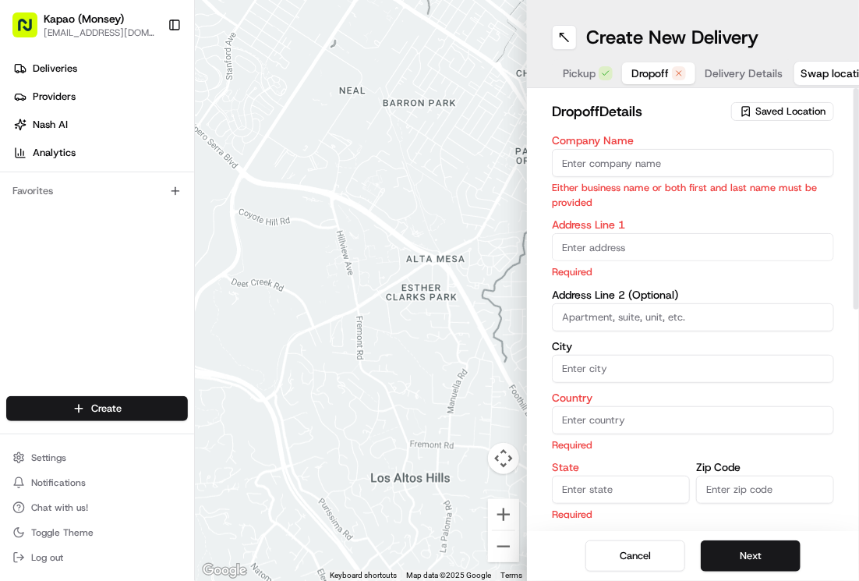
type input "[PERSON_NAME]"
type input "455 NY-306"
type input "Monsey"
type input "[GEOGRAPHIC_DATA]"
type input "NY"
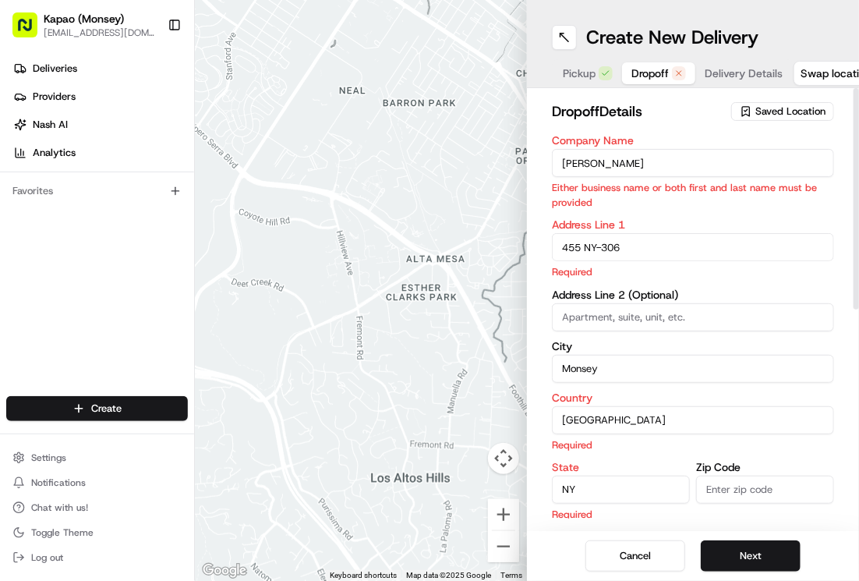
type input "10952"
type input "[PERSON_NAME]"
type input "[PHONE_NUMBER]"
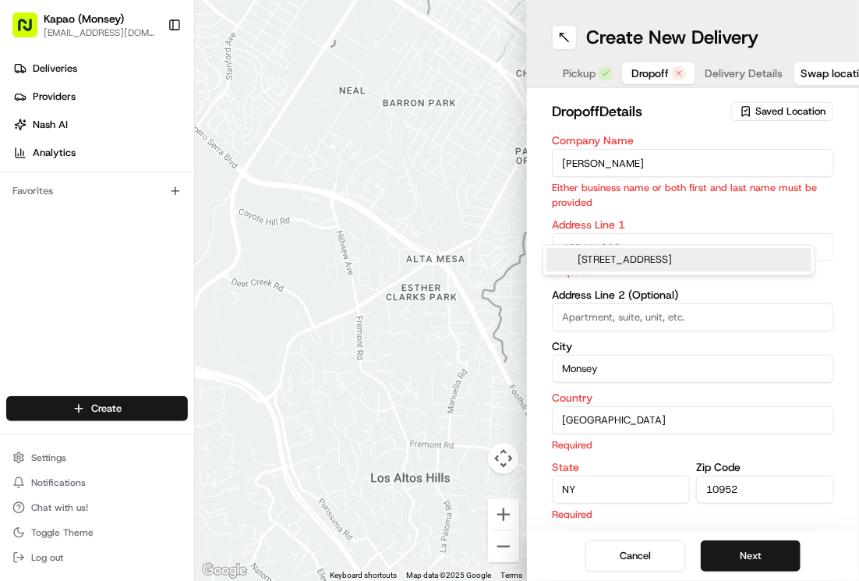
click at [669, 224] on div "Address Line 1 455 NY-306 Required" at bounding box center [693, 249] width 282 height 60
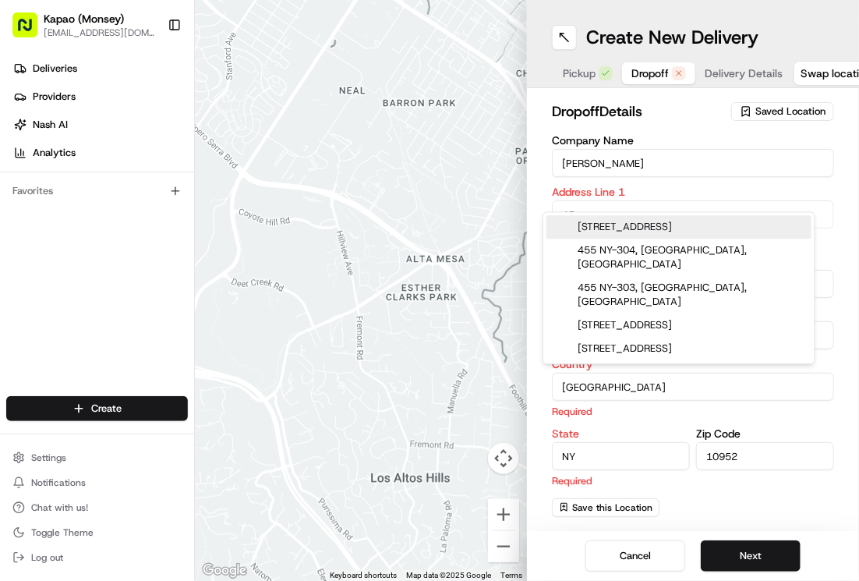
type input "4"
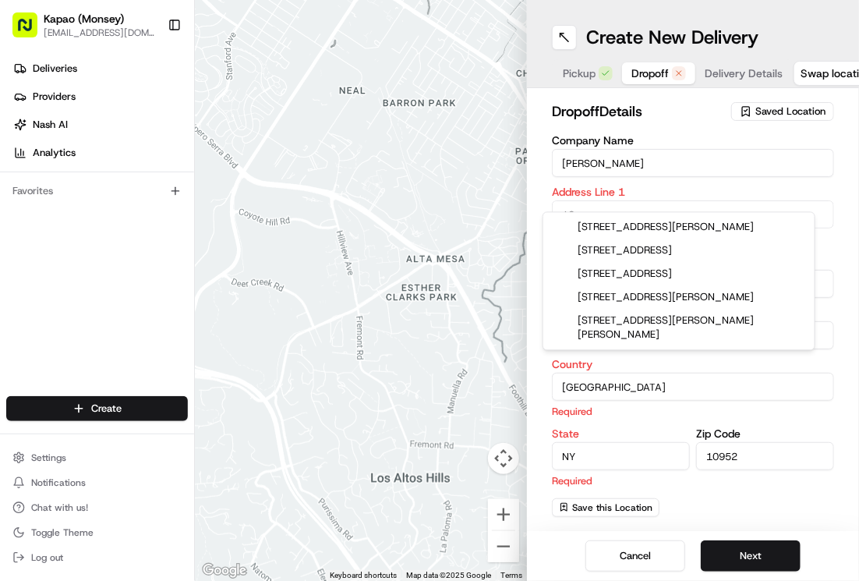
type input "10 ro"
click at [655, 149] on input "[PERSON_NAME]" at bounding box center [693, 163] width 282 height 28
click at [692, 149] on input "[PERSON_NAME]" at bounding box center [693, 163] width 282 height 28
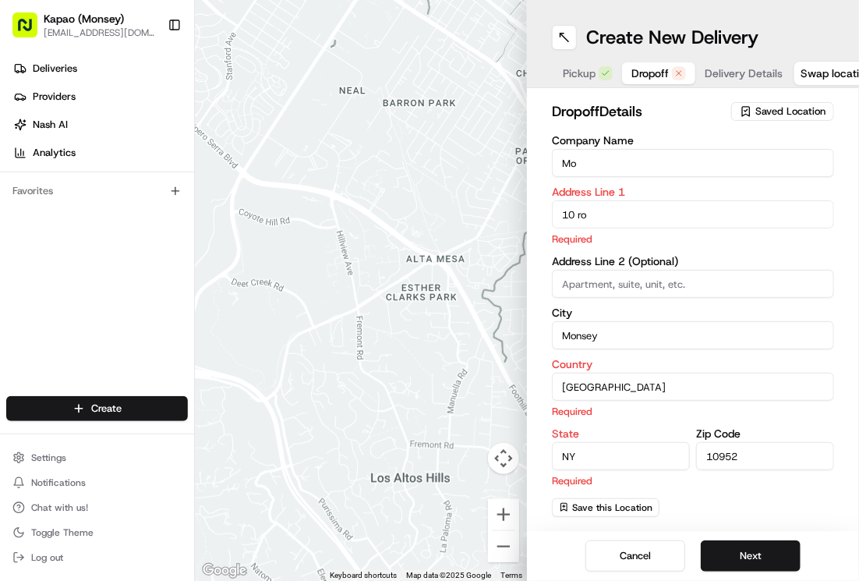
type input "M"
click at [680, 200] on input "10 ro" at bounding box center [693, 214] width 282 height 28
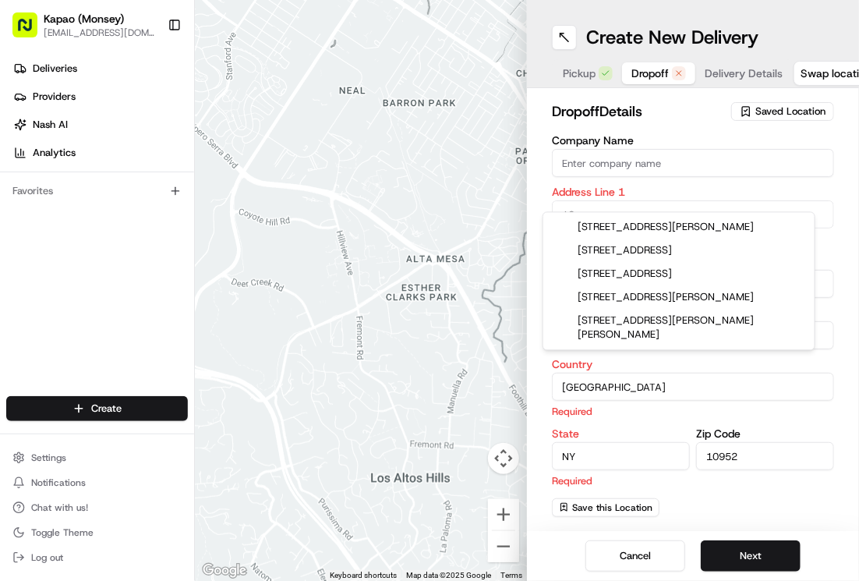
click at [736, 225] on div "[STREET_ADDRESS][PERSON_NAME]" at bounding box center [678, 227] width 265 height 23
type input "[STREET_ADDRESS][PERSON_NAME]"
type input "[GEOGRAPHIC_DATA]"
type input "10977"
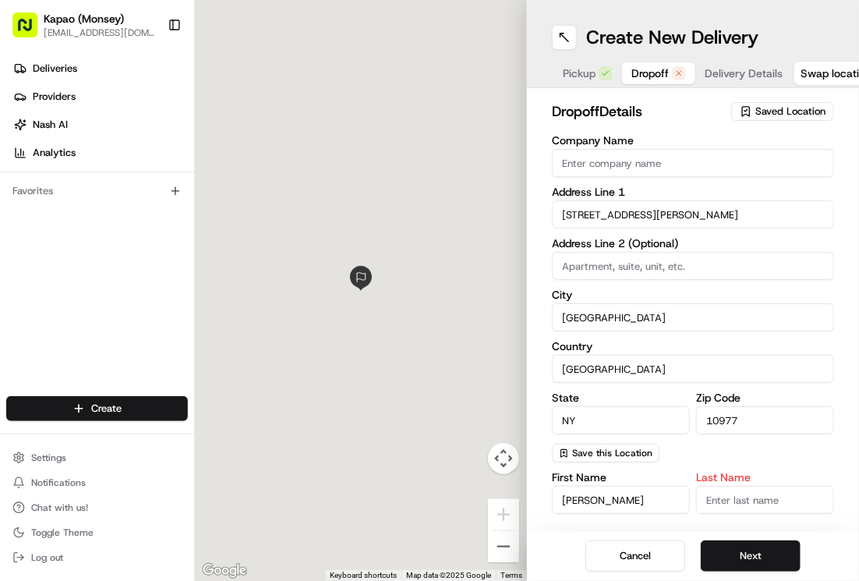
type input "[STREET_ADDRESS][PERSON_NAME]"
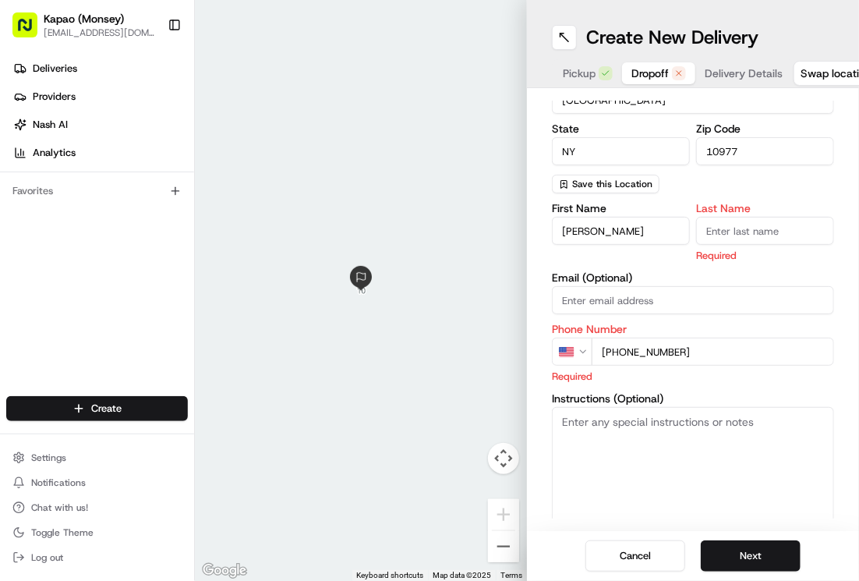
scroll to position [299, 0]
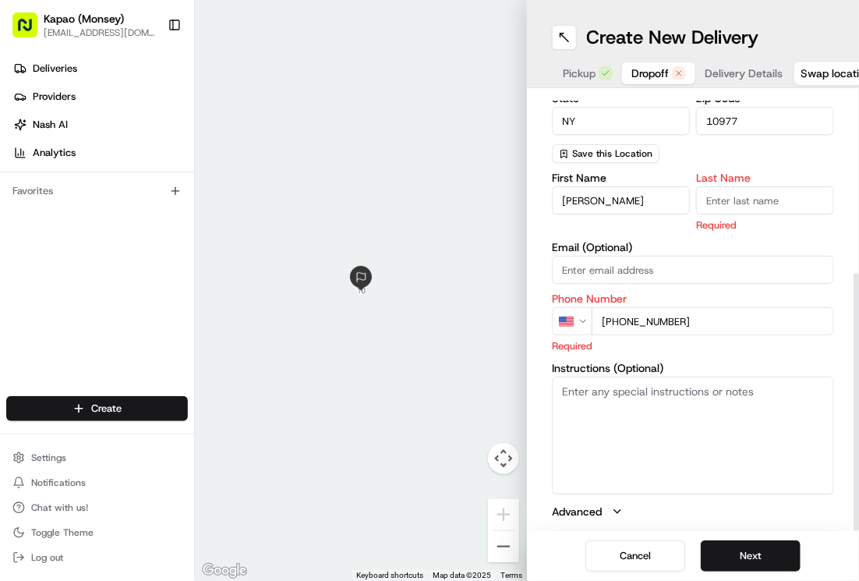
click at [783, 186] on input "Last Name" at bounding box center [765, 200] width 138 height 28
click at [638, 186] on input "[PERSON_NAME]" at bounding box center [621, 200] width 138 height 28
type input "M"
type input "Mali"
click at [756, 186] on input "Last Name" at bounding box center [765, 200] width 138 height 28
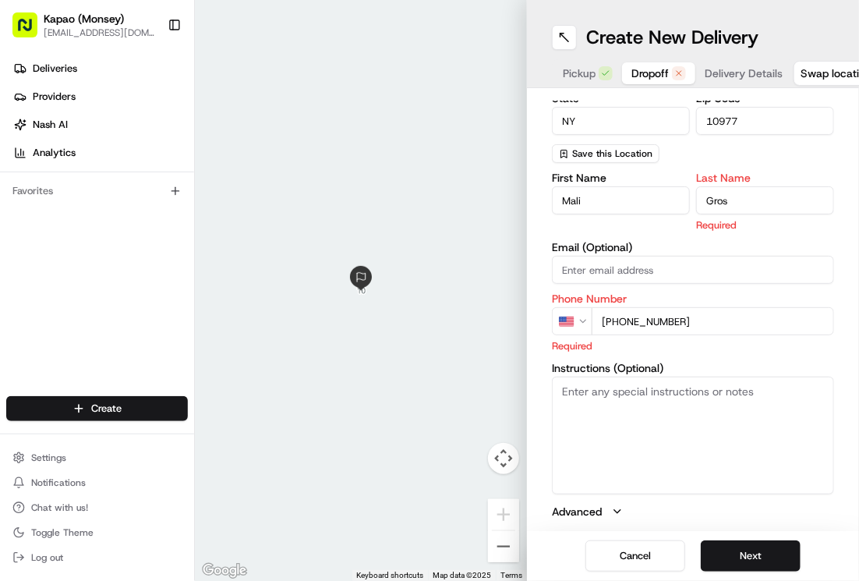
type input "Gross"
click at [740, 540] on button "Next" at bounding box center [751, 555] width 100 height 31
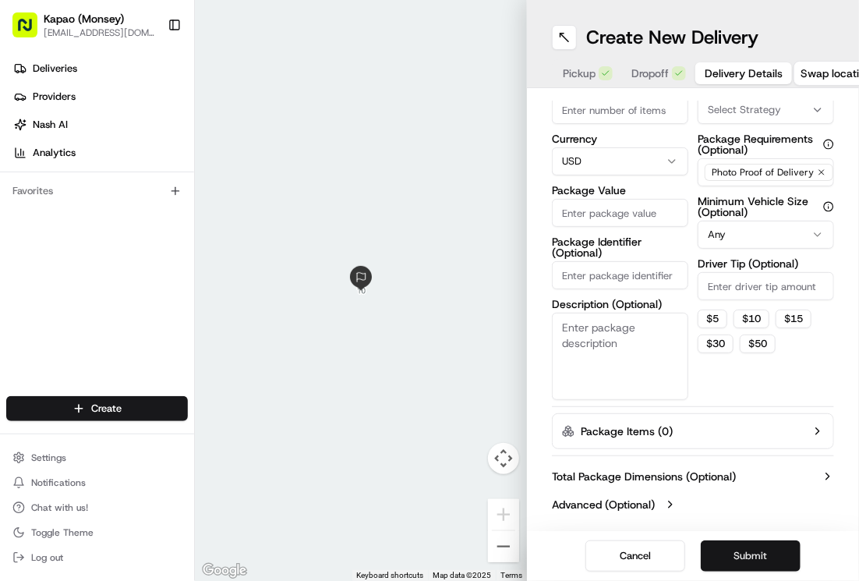
scroll to position [84, 0]
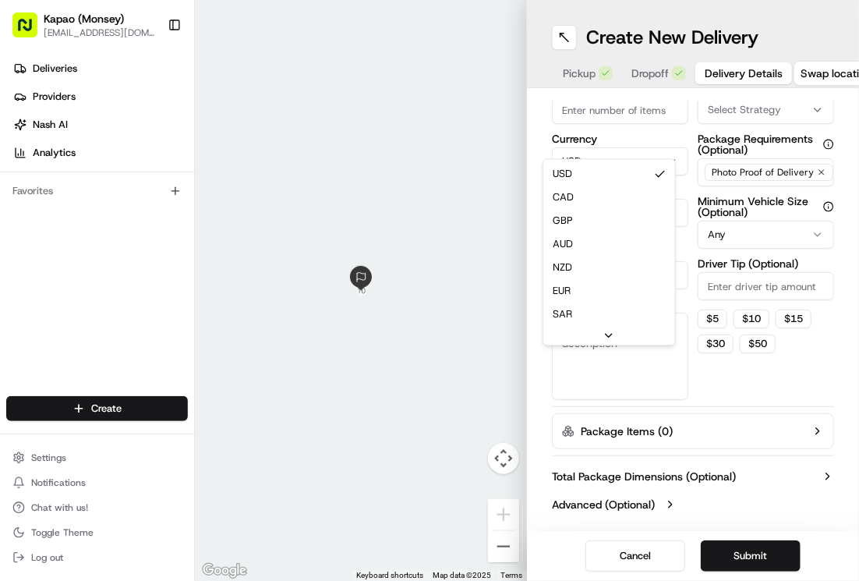
click at [527, 105] on div "Delivery Details now scheduled Items Count (Optional) Currency USD USD CAD GBP …" at bounding box center [693, 309] width 332 height 443
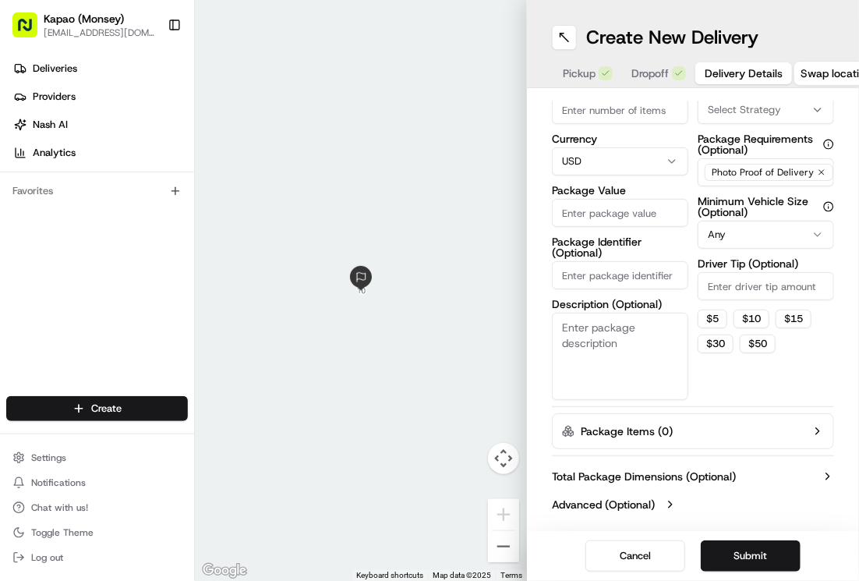
click at [638, 199] on input "Package Value" at bounding box center [620, 213] width 136 height 28
type input "95.54"
click at [734, 540] on button "Submit" at bounding box center [751, 555] width 100 height 31
